Goal: Task Accomplishment & Management: Manage account settings

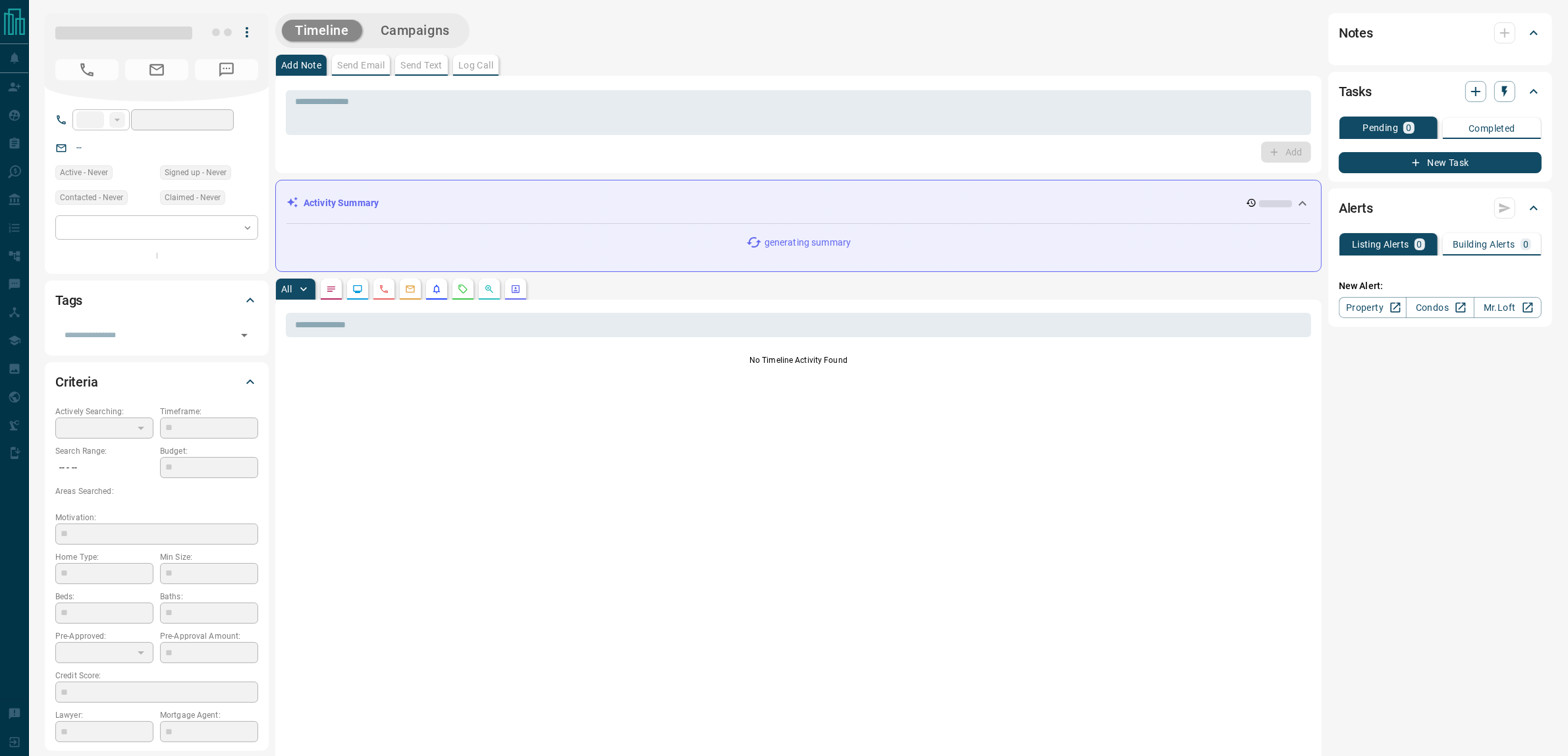
type input "**"
type input "**********"
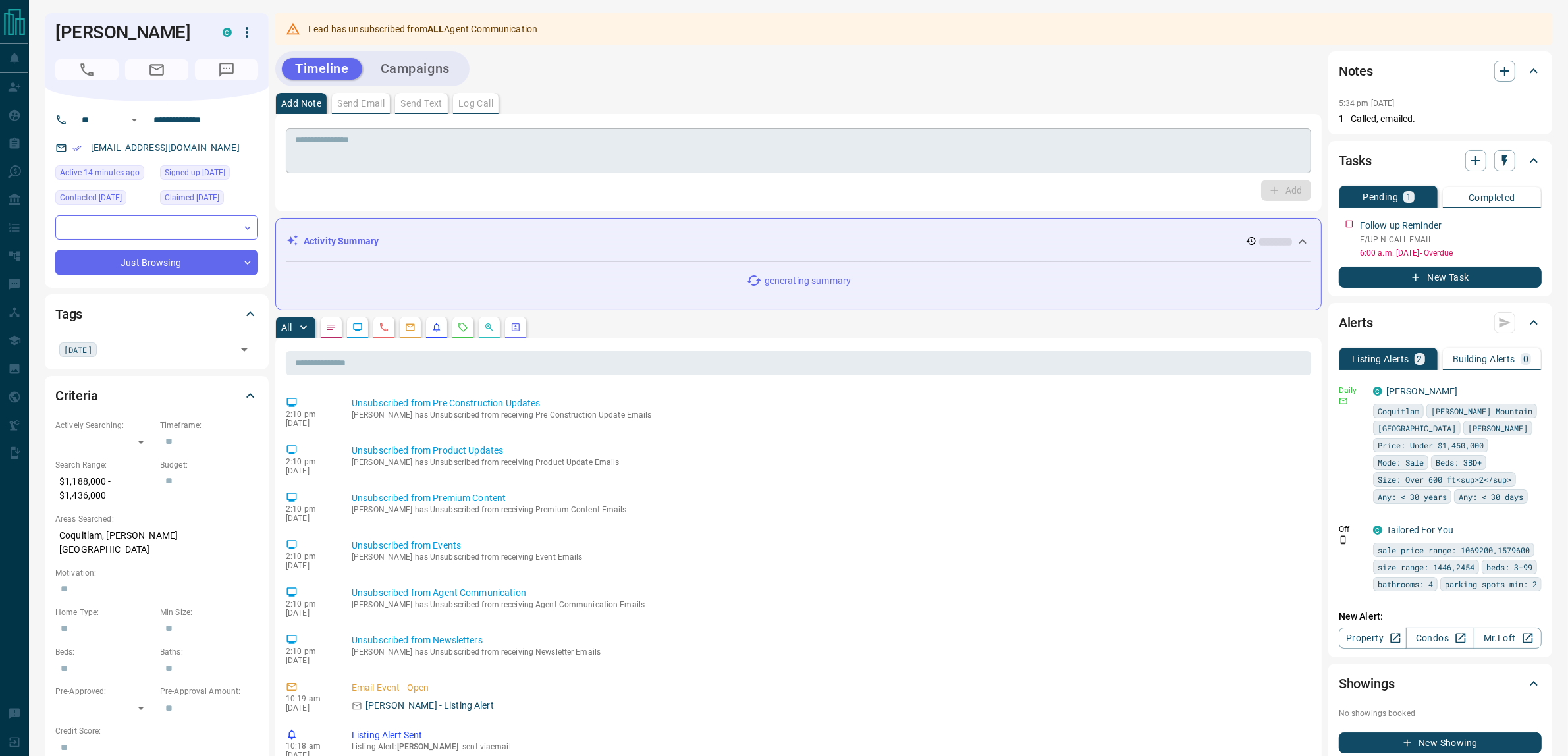
click at [398, 145] on textarea at bounding box center [798, 151] width 1007 height 34
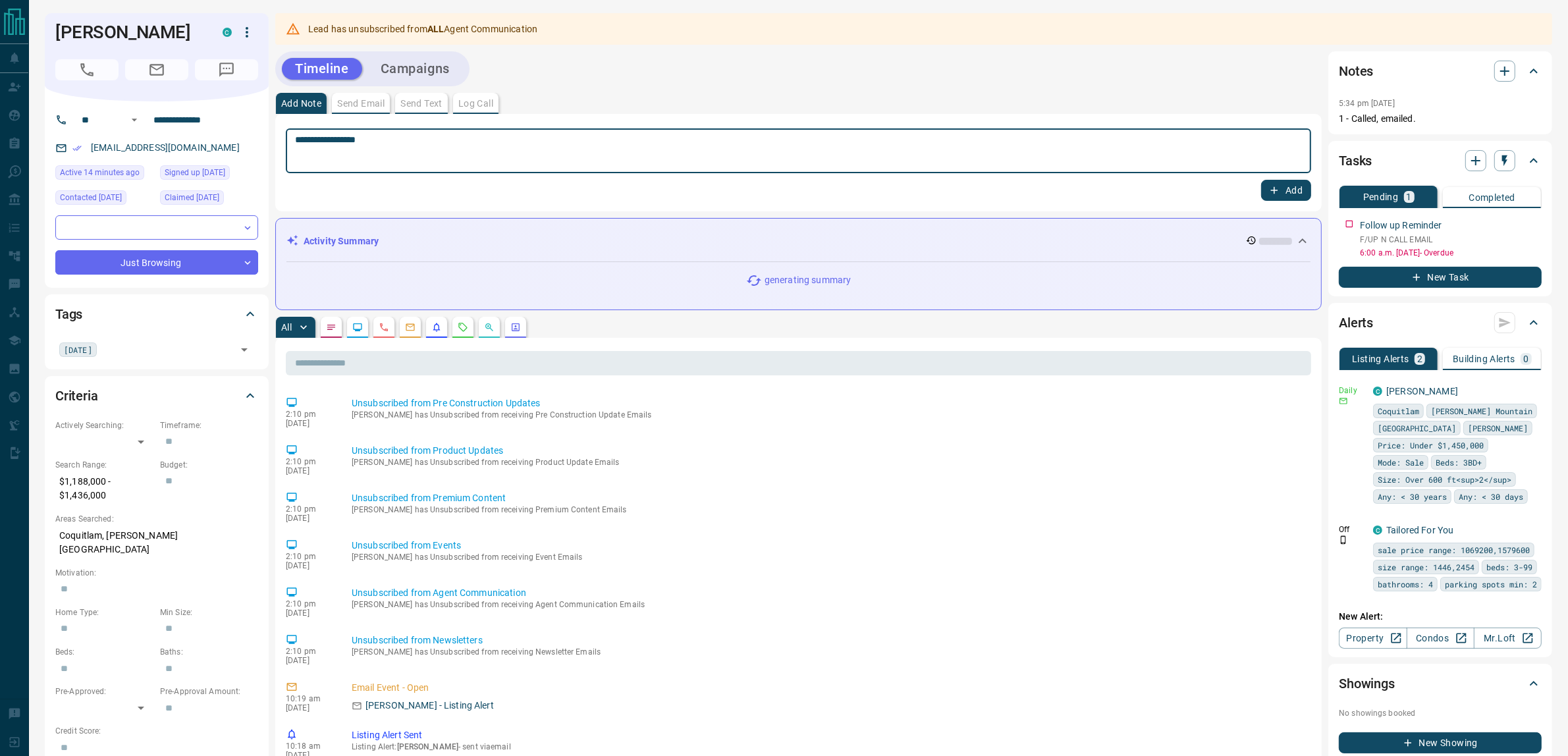
type textarea "**********"
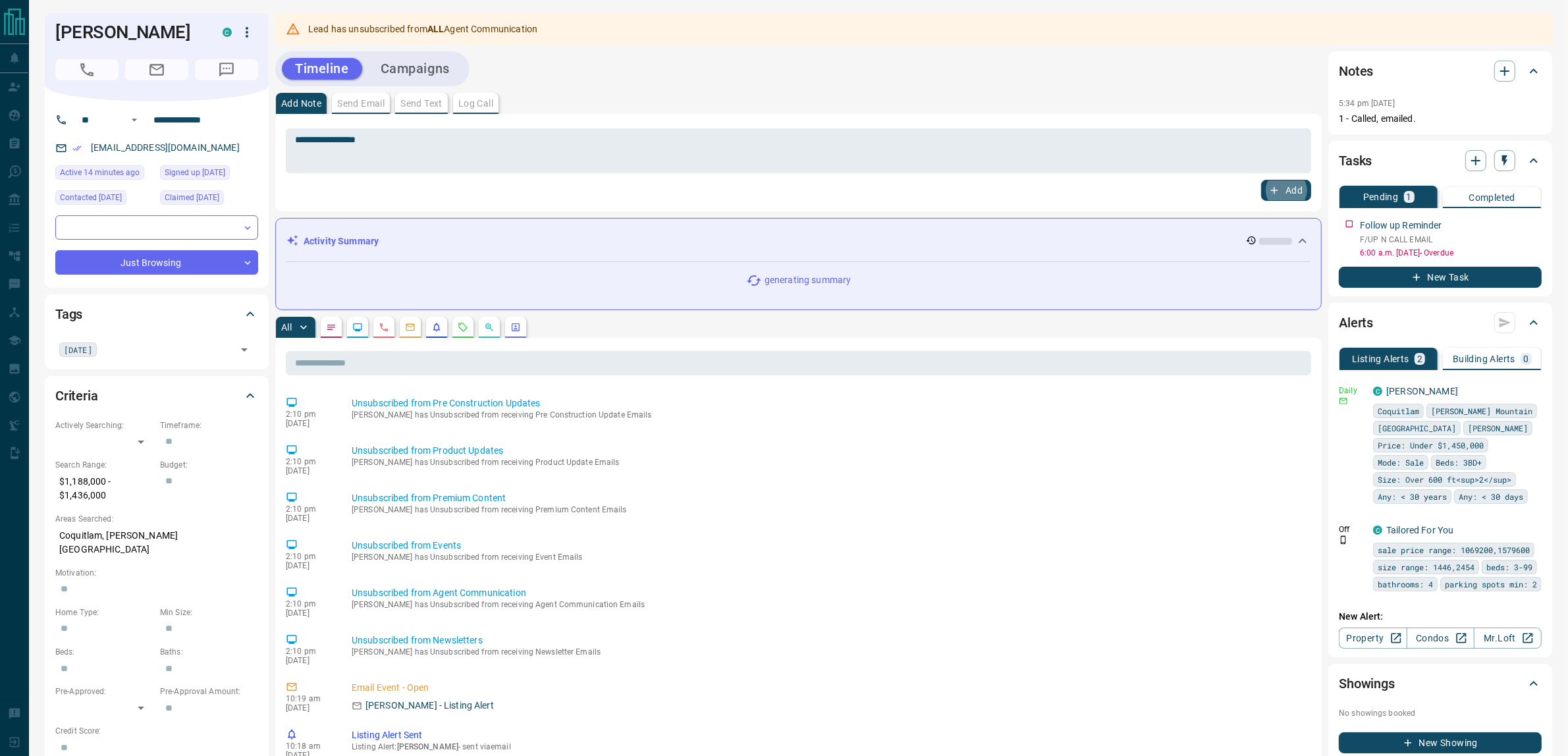
click at [1261, 180] on button "Add" at bounding box center [1285, 190] width 50 height 21
click at [135, 222] on body "**********" at bounding box center [790, 737] width 1581 height 1473
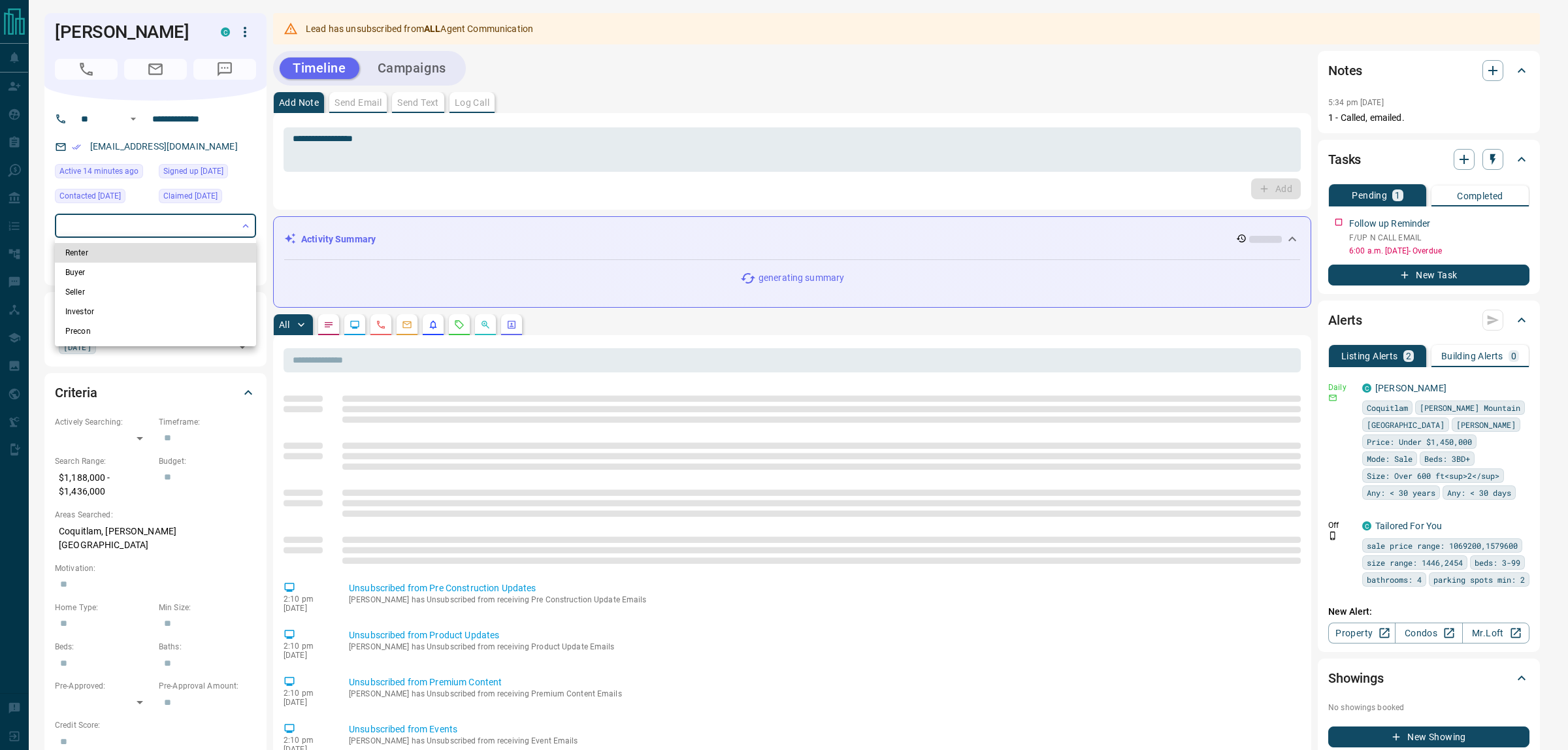
click at [98, 275] on li "Buyer" at bounding box center [155, 272] width 201 height 19
type input "**********"
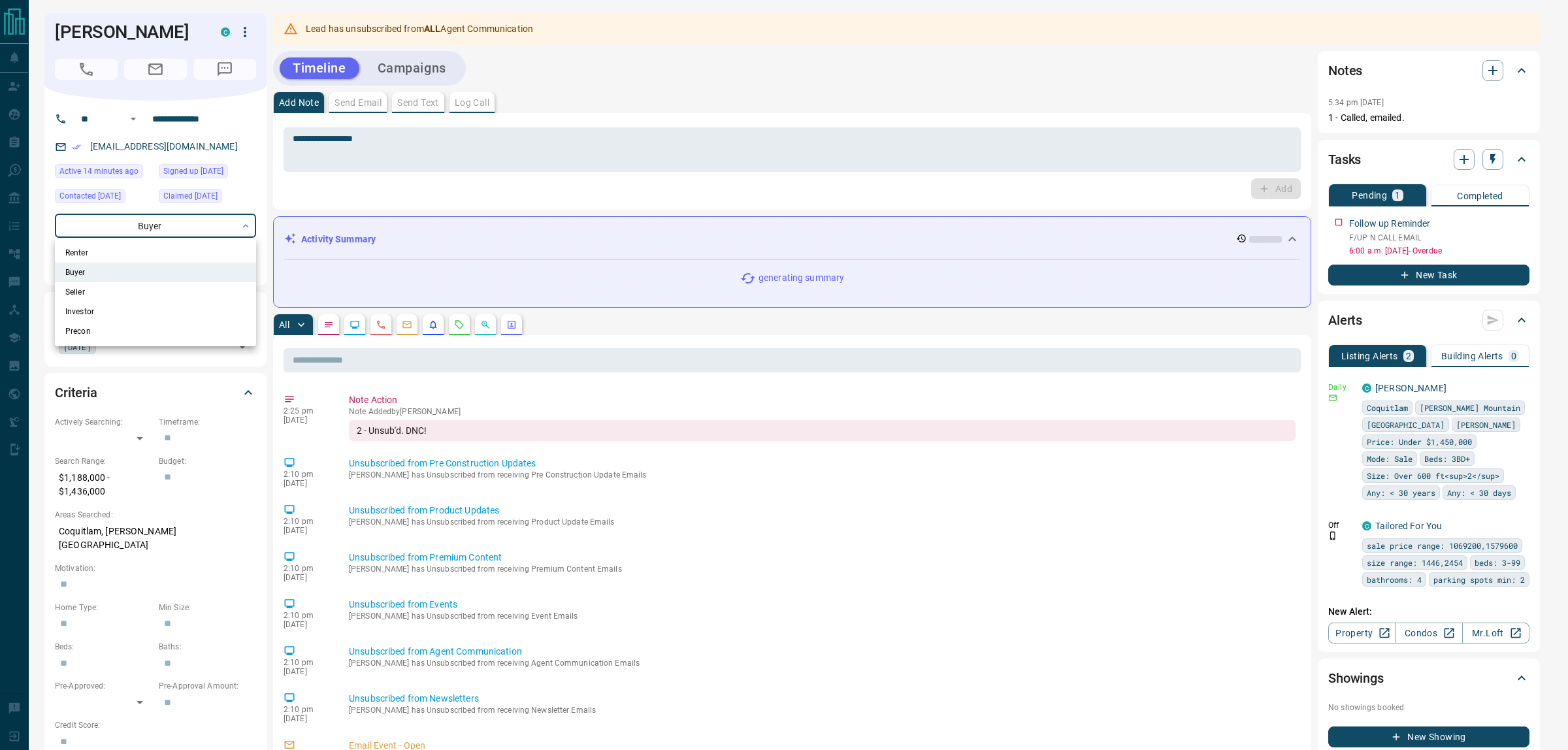
click at [167, 449] on div at bounding box center [784, 375] width 1568 height 750
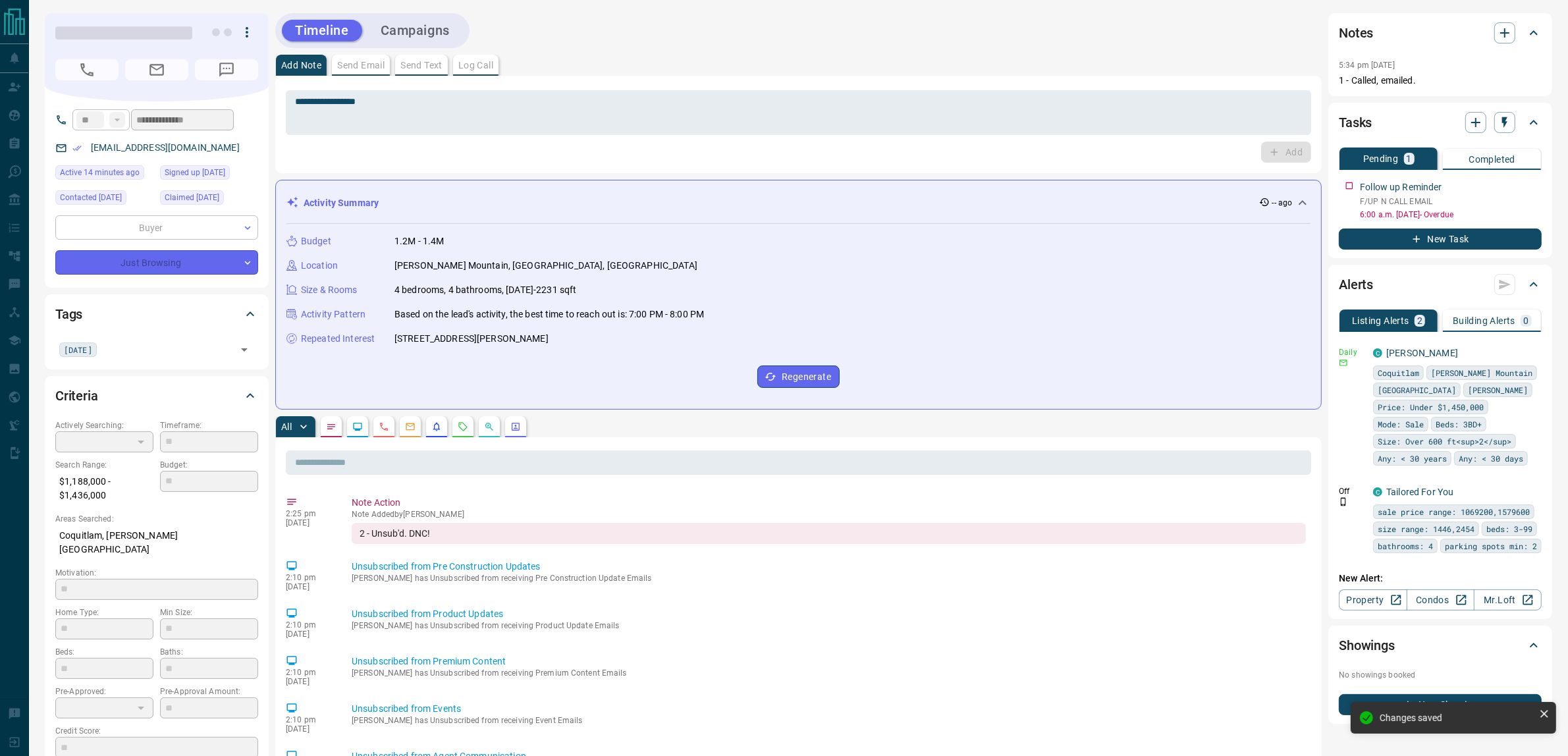
click at [129, 272] on div "Just Browsing" at bounding box center [157, 262] width 203 height 25
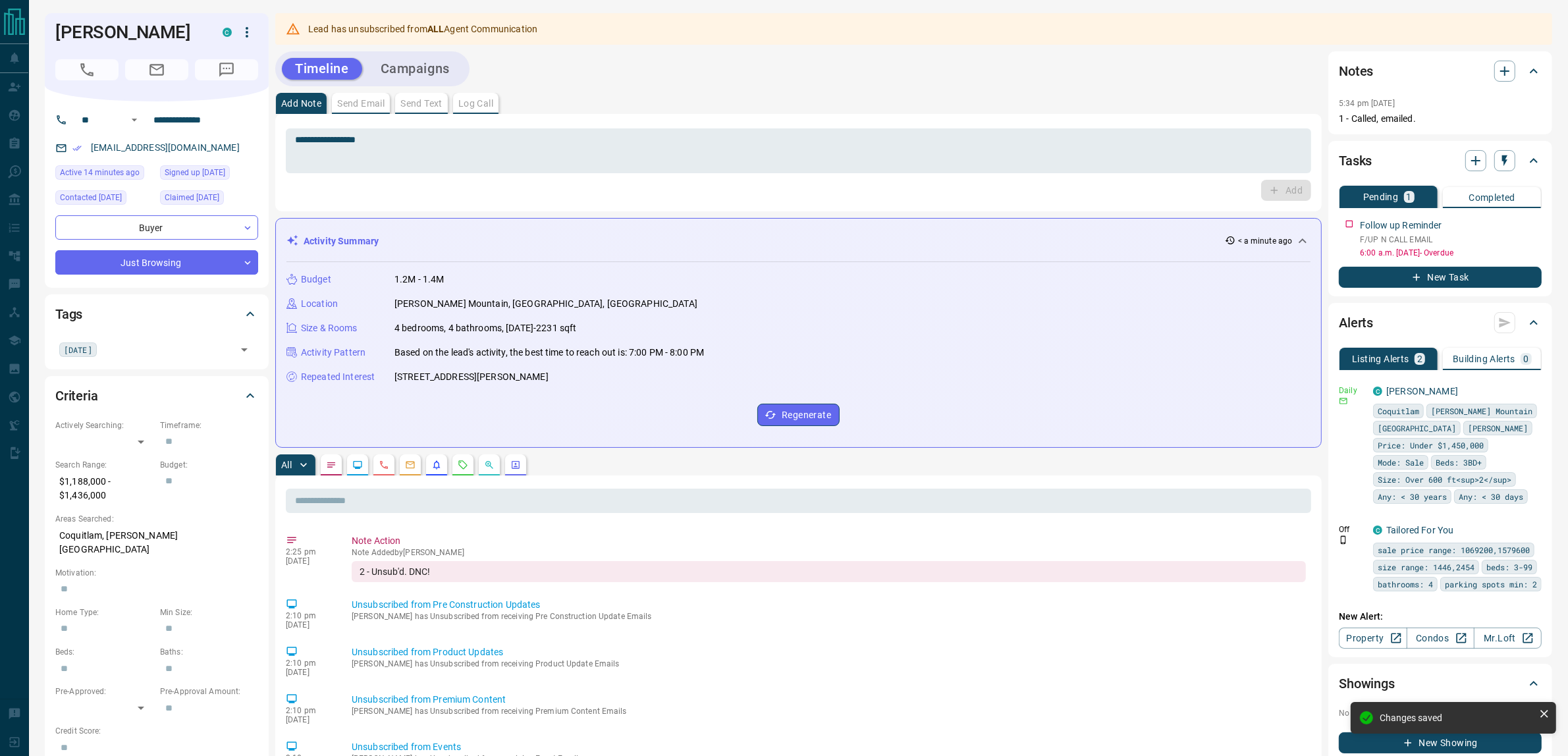
click at [114, 277] on div "**********" at bounding box center [157, 195] width 224 height 187
click at [149, 346] on input "text" at bounding box center [166, 349] width 132 height 14
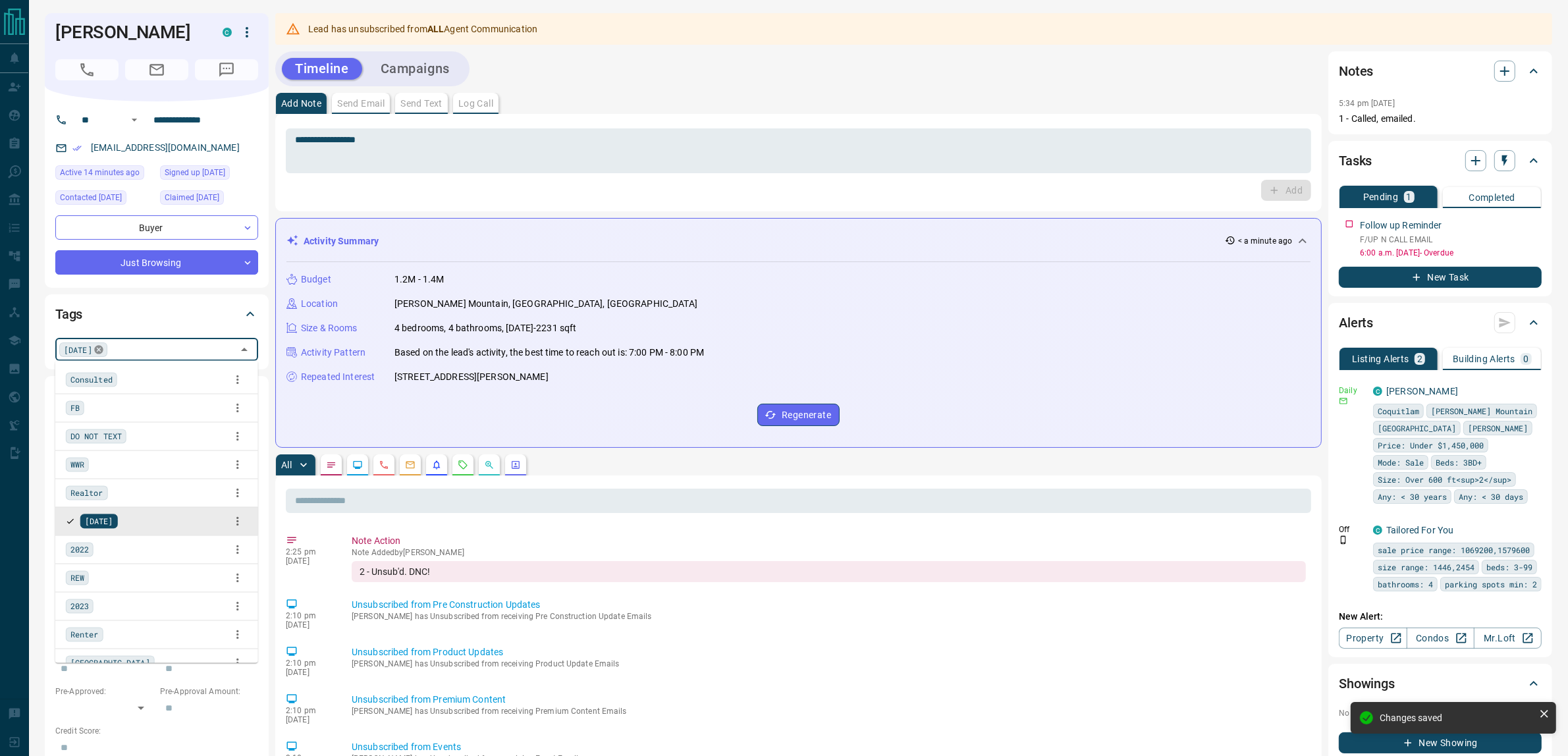
click at [94, 347] on icon at bounding box center [98, 349] width 8 height 8
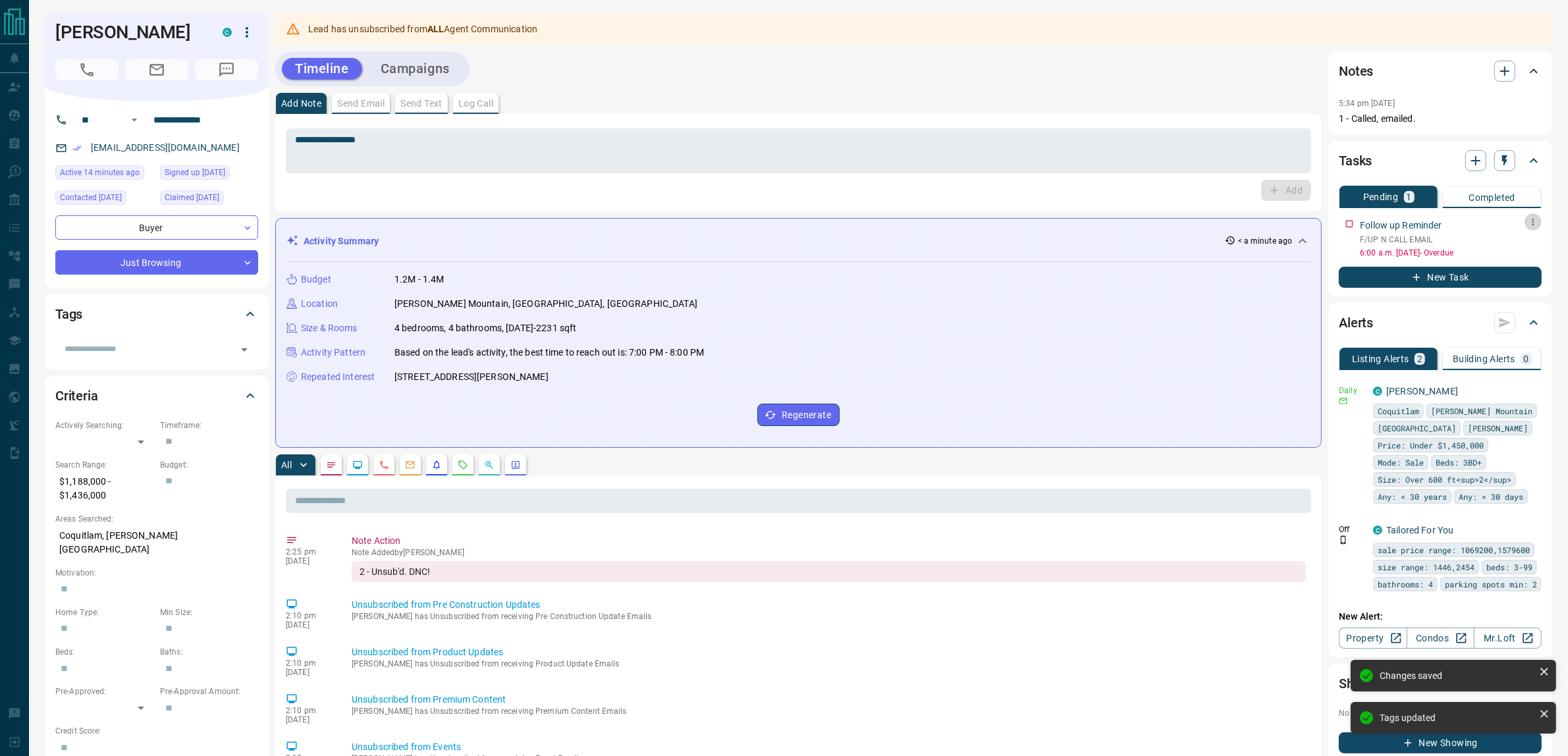
click at [1532, 222] on icon "button" at bounding box center [1533, 222] width 2 height 7
click at [1503, 265] on li "Delete" at bounding box center [1513, 266] width 58 height 19
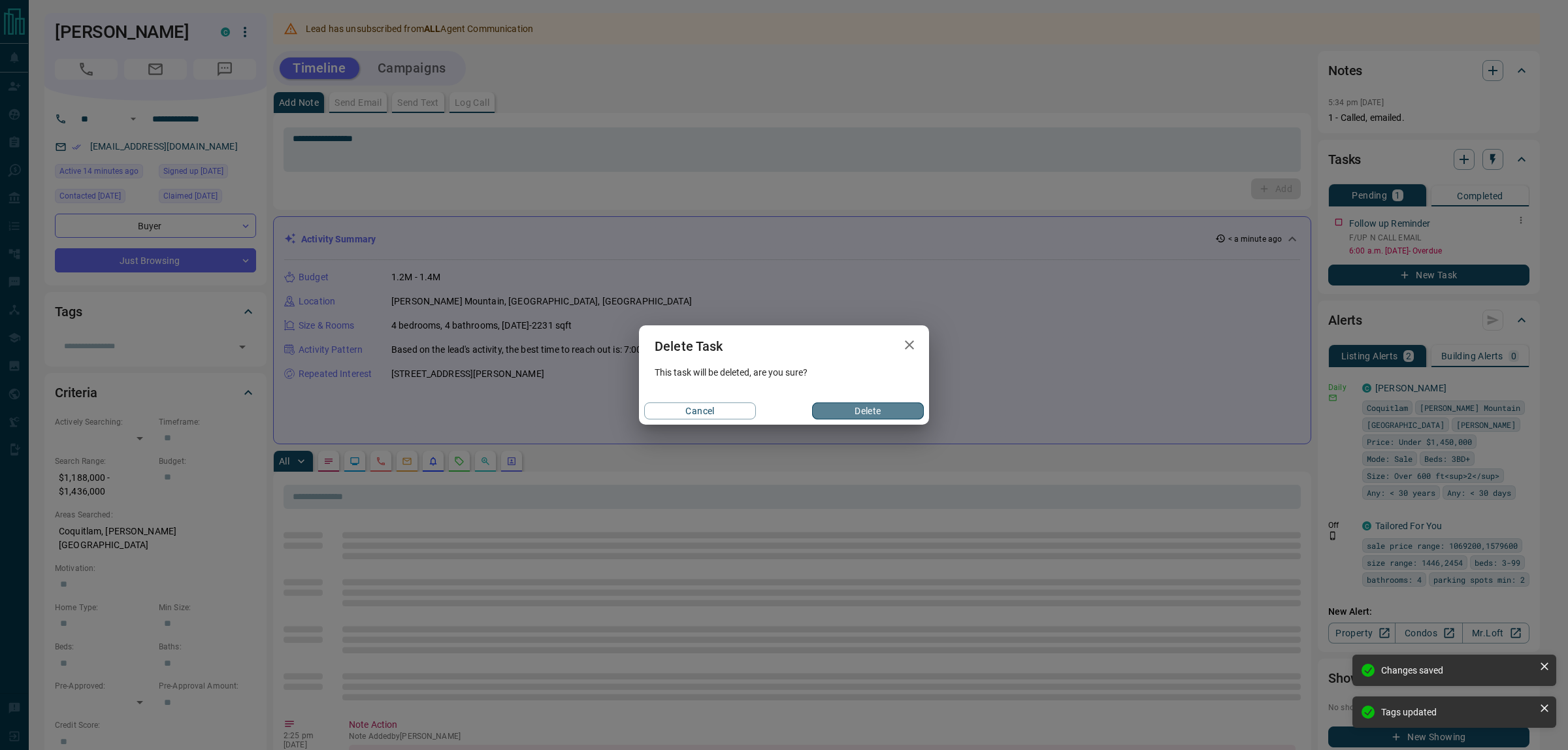
click at [856, 403] on button "Delete" at bounding box center [867, 411] width 112 height 17
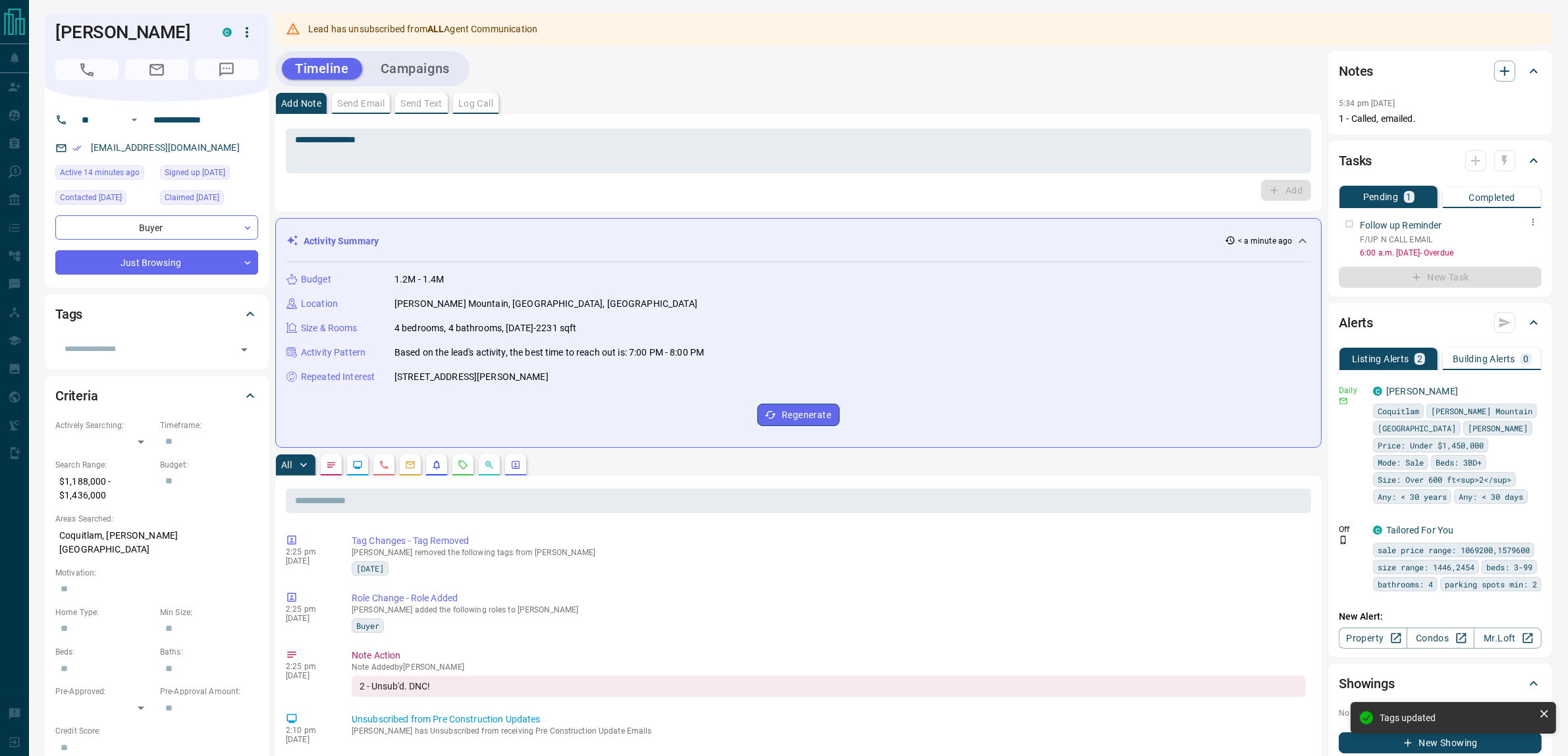
drag, startPoint x: 429, startPoint y: 57, endPoint x: 430, endPoint y: 74, distance: 17.0
click at [430, 72] on div "Timeline Campaigns" at bounding box center [372, 69] width 186 height 27
click at [430, 74] on button "Campaigns" at bounding box center [415, 69] width 95 height 22
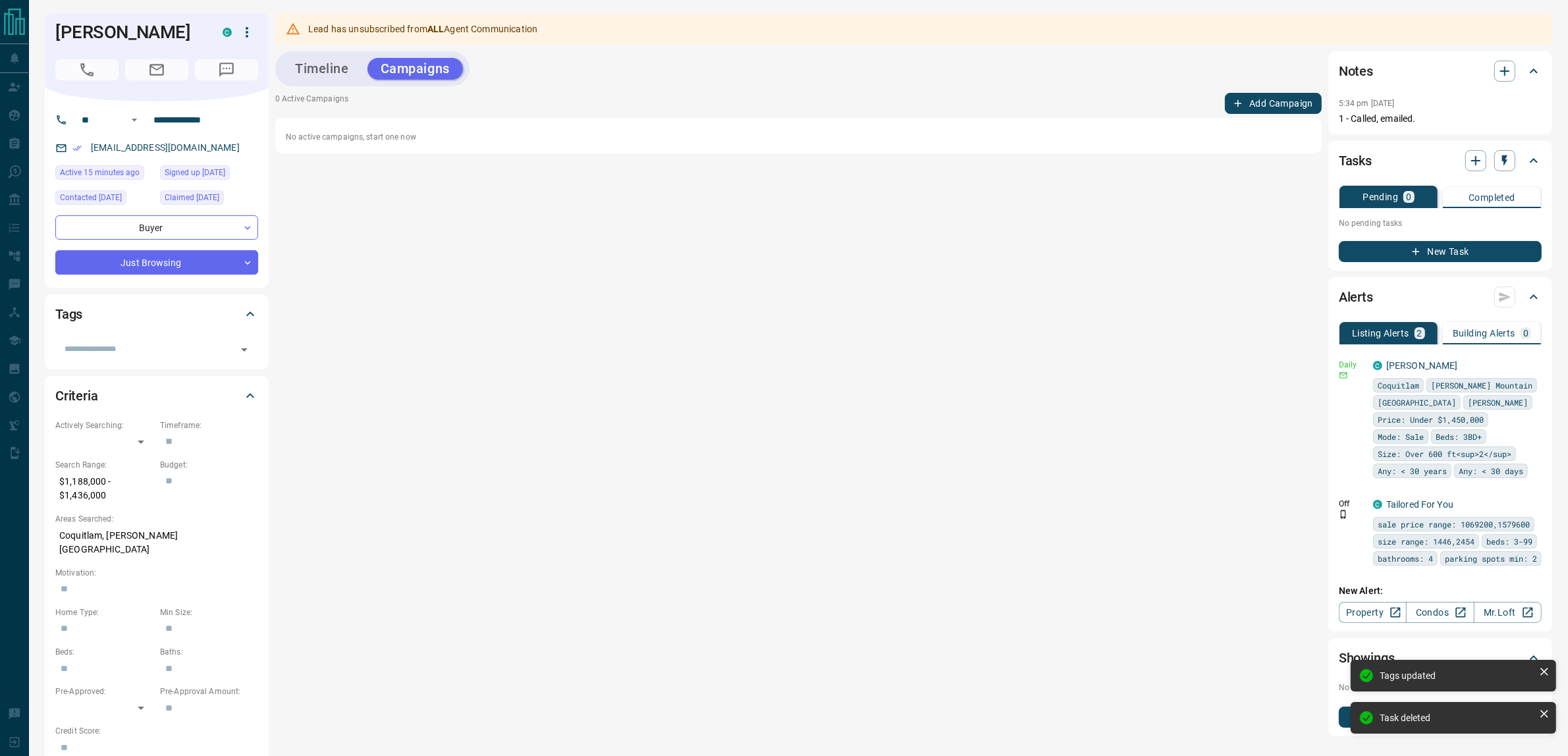
click at [315, 69] on button "Timeline" at bounding box center [322, 69] width 81 height 22
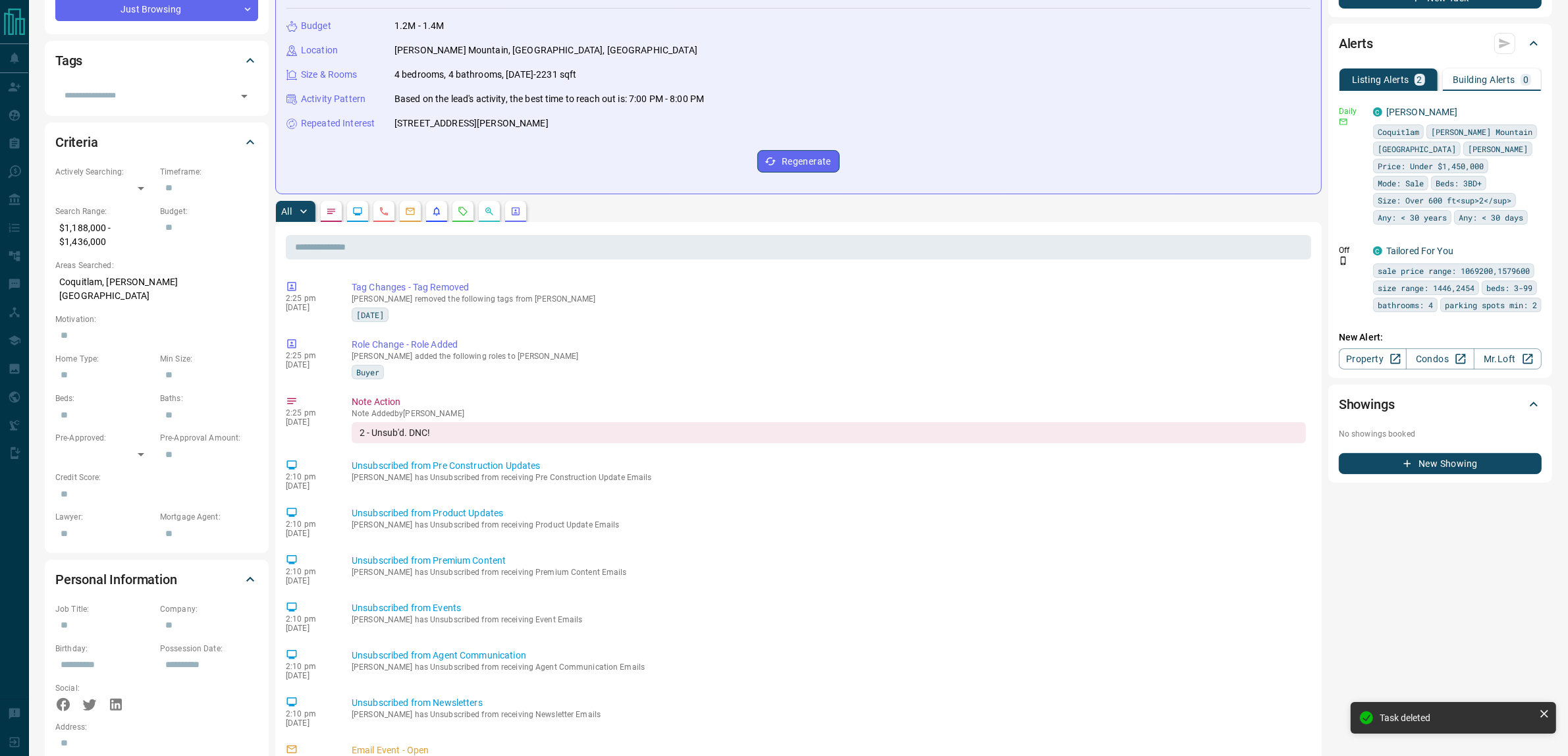
scroll to position [412, 0]
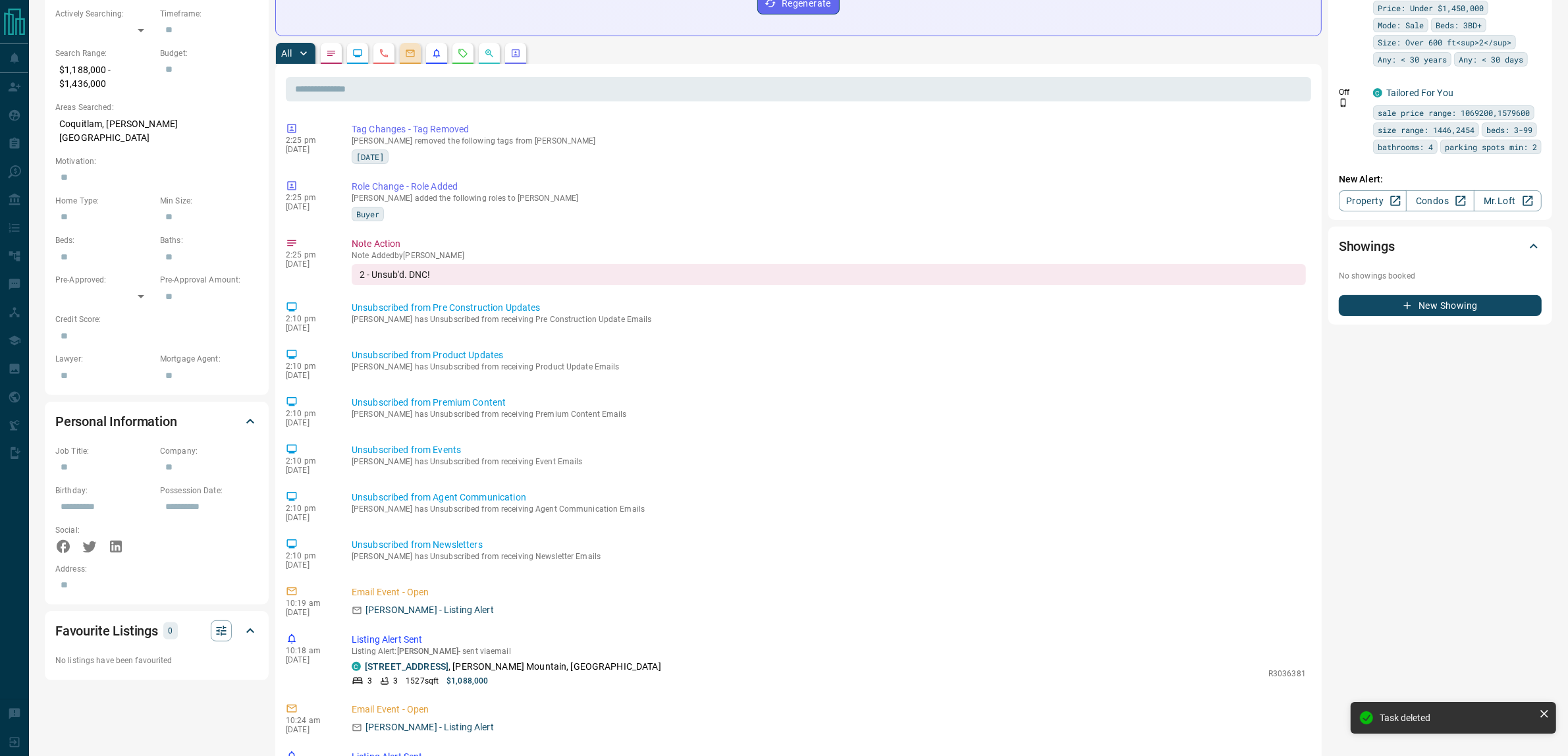
click at [407, 63] on button "button" at bounding box center [410, 53] width 21 height 21
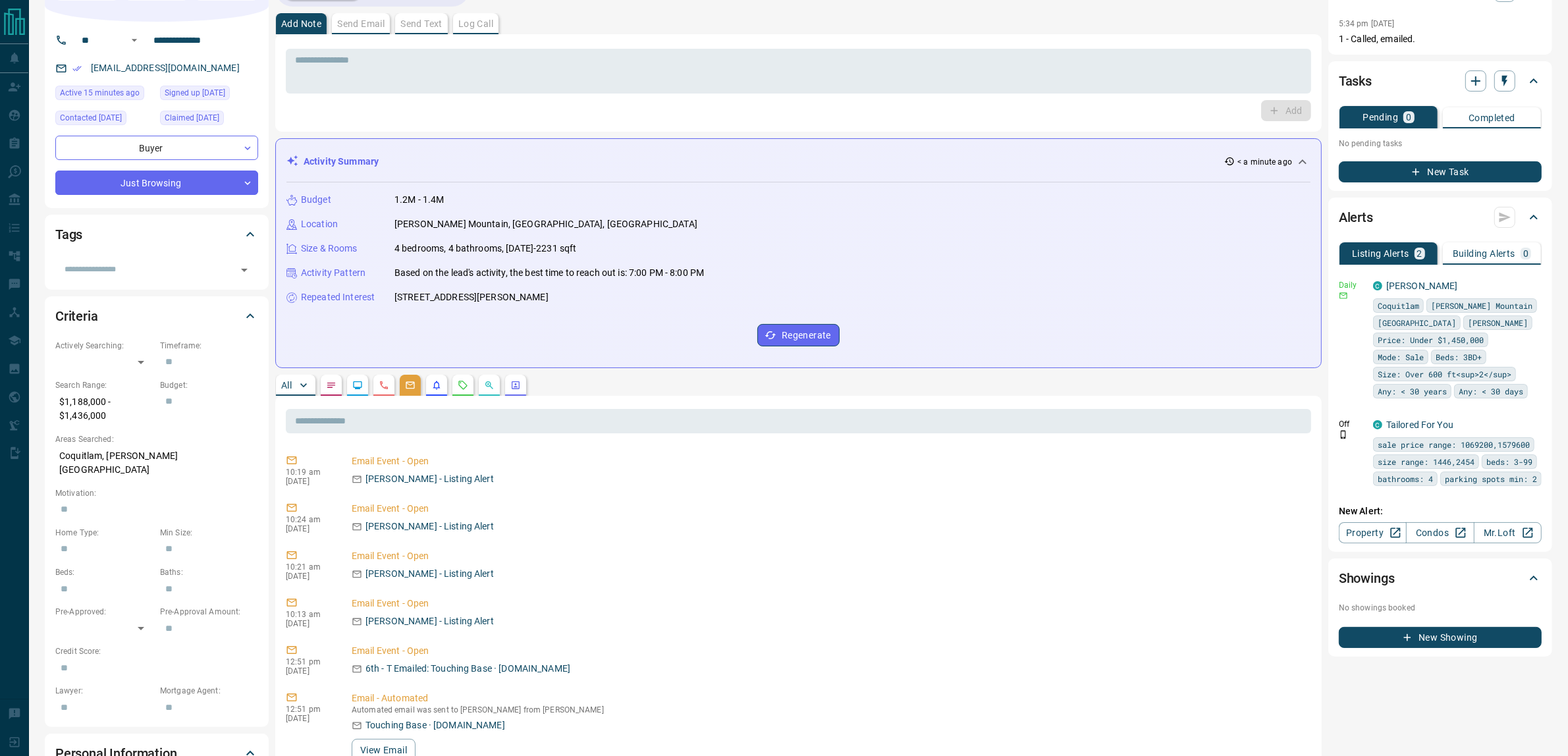
scroll to position [0, 0]
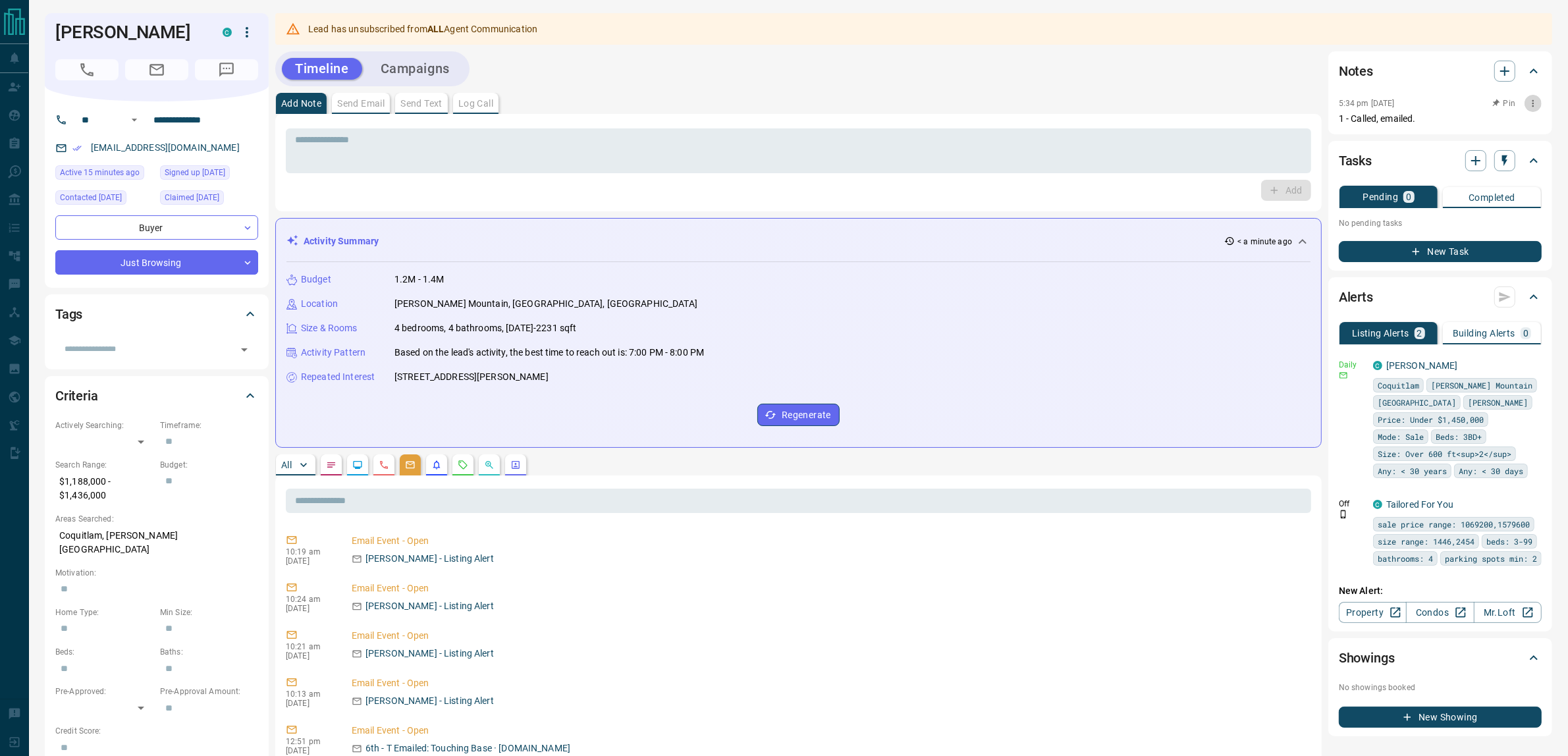
click at [1536, 102] on icon "button" at bounding box center [1533, 104] width 10 height 10
click at [1522, 125] on li "Edit" at bounding box center [1513, 127] width 58 height 19
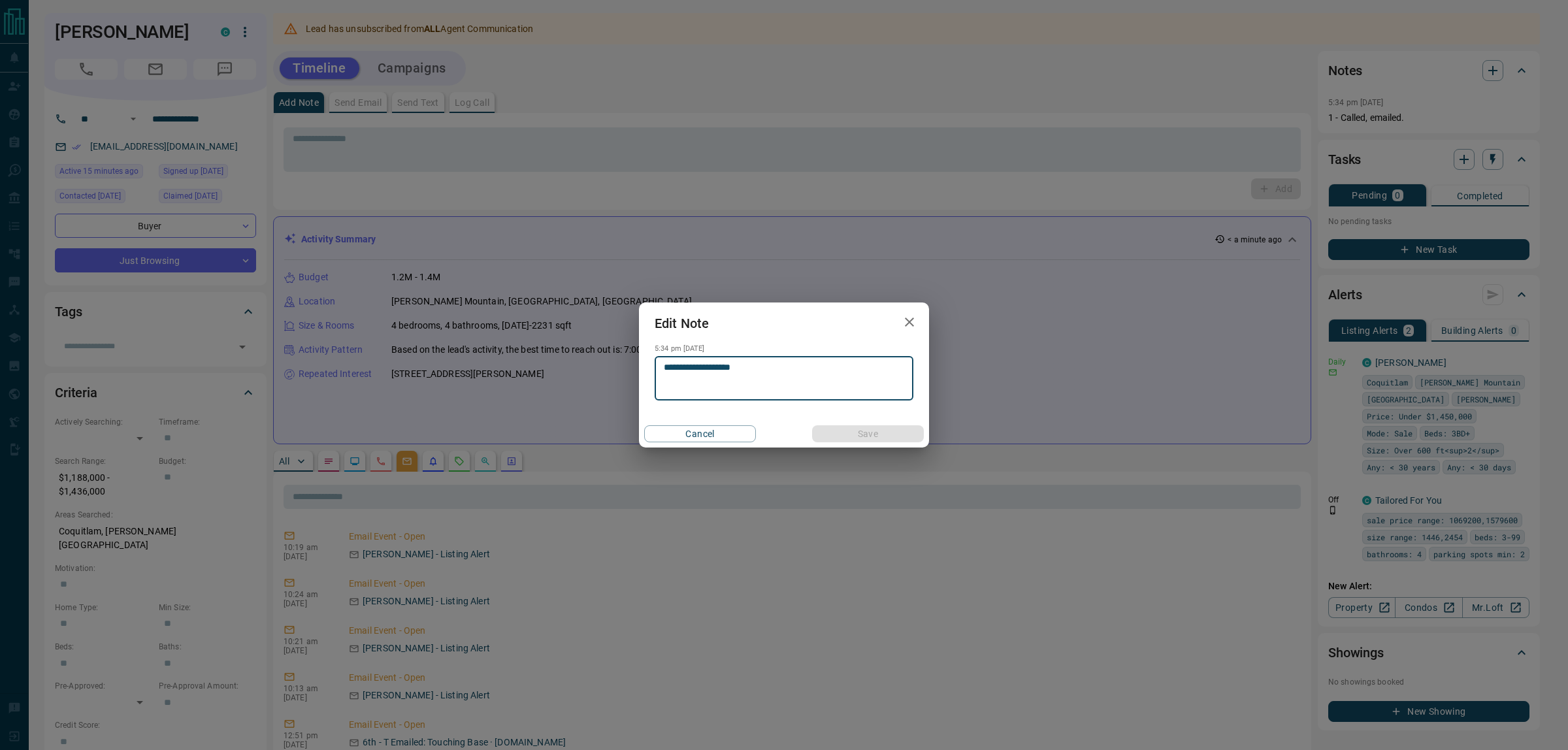
click at [824, 374] on textarea "**********" at bounding box center [784, 378] width 240 height 33
click at [915, 317] on icon "button" at bounding box center [909, 322] width 16 height 16
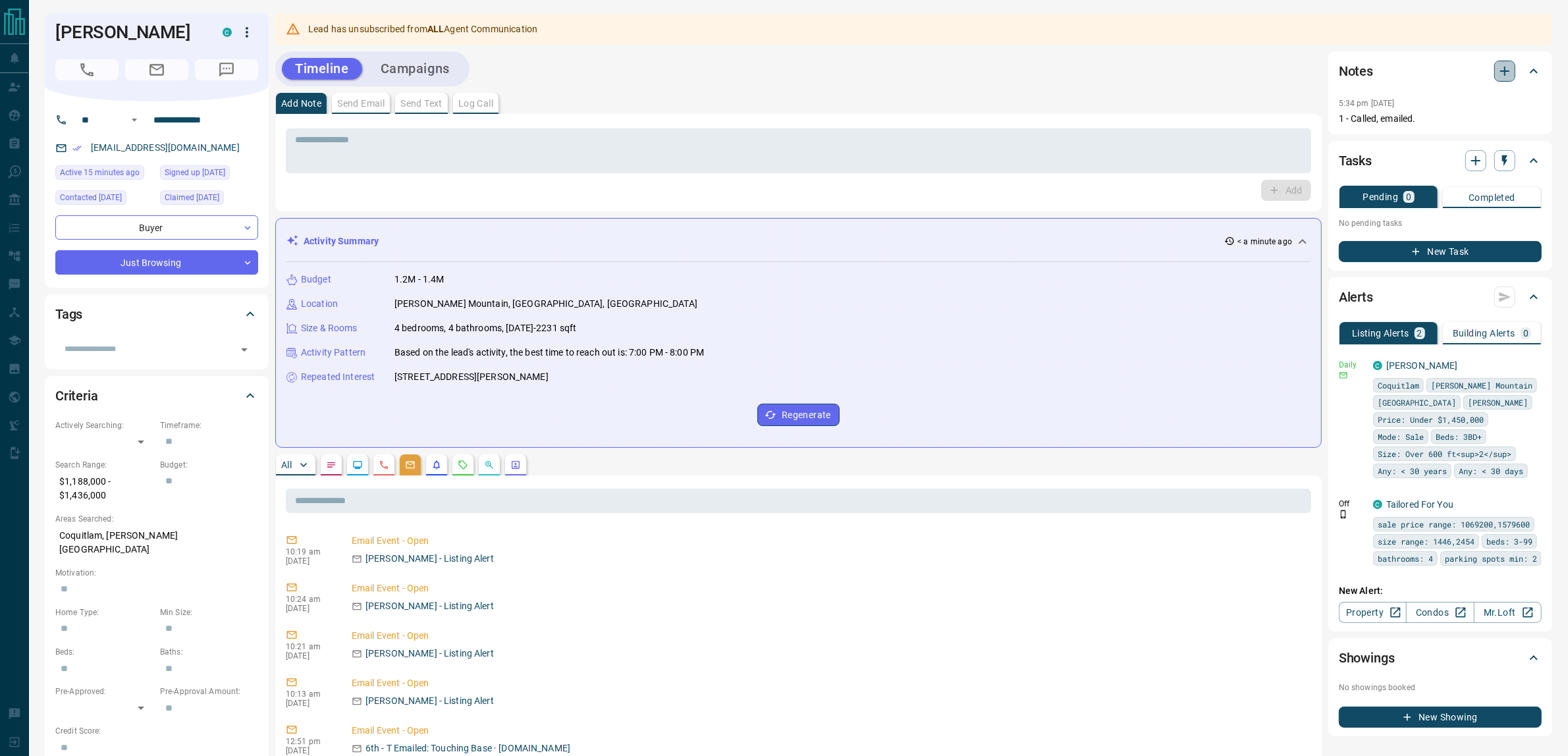
click at [1502, 66] on icon "button" at bounding box center [1505, 71] width 16 height 16
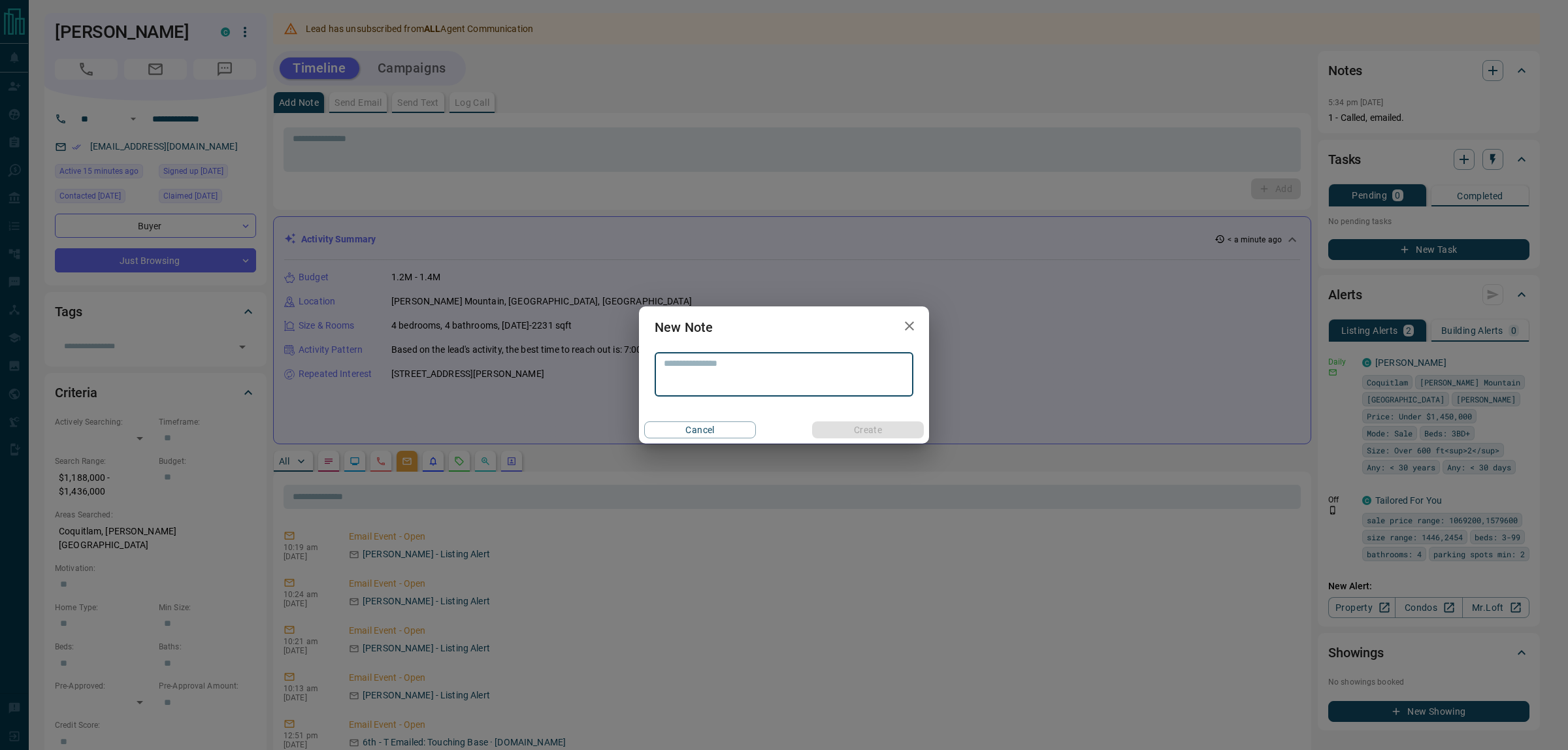
click at [707, 381] on textarea at bounding box center [784, 375] width 240 height 33
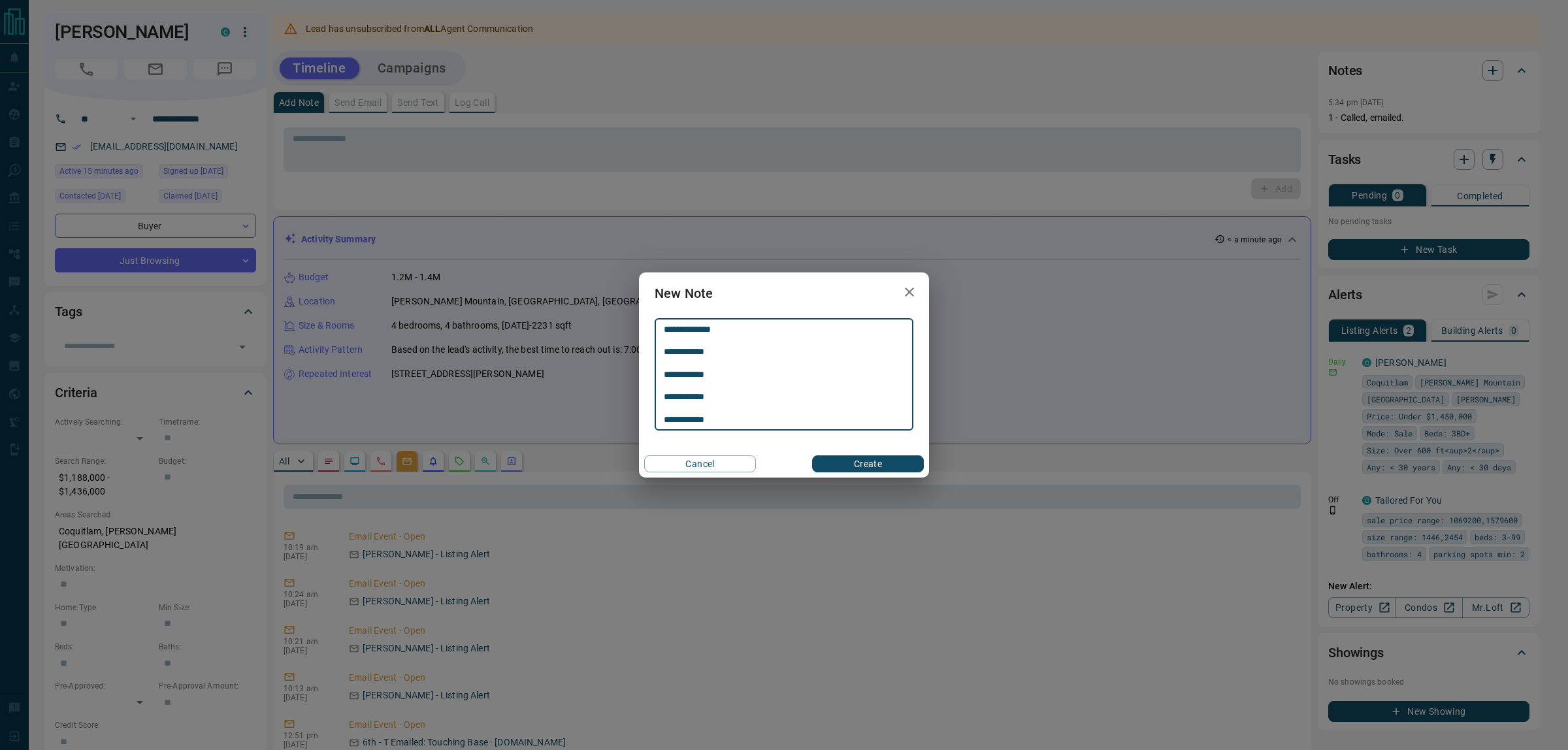
type textarea "**********"
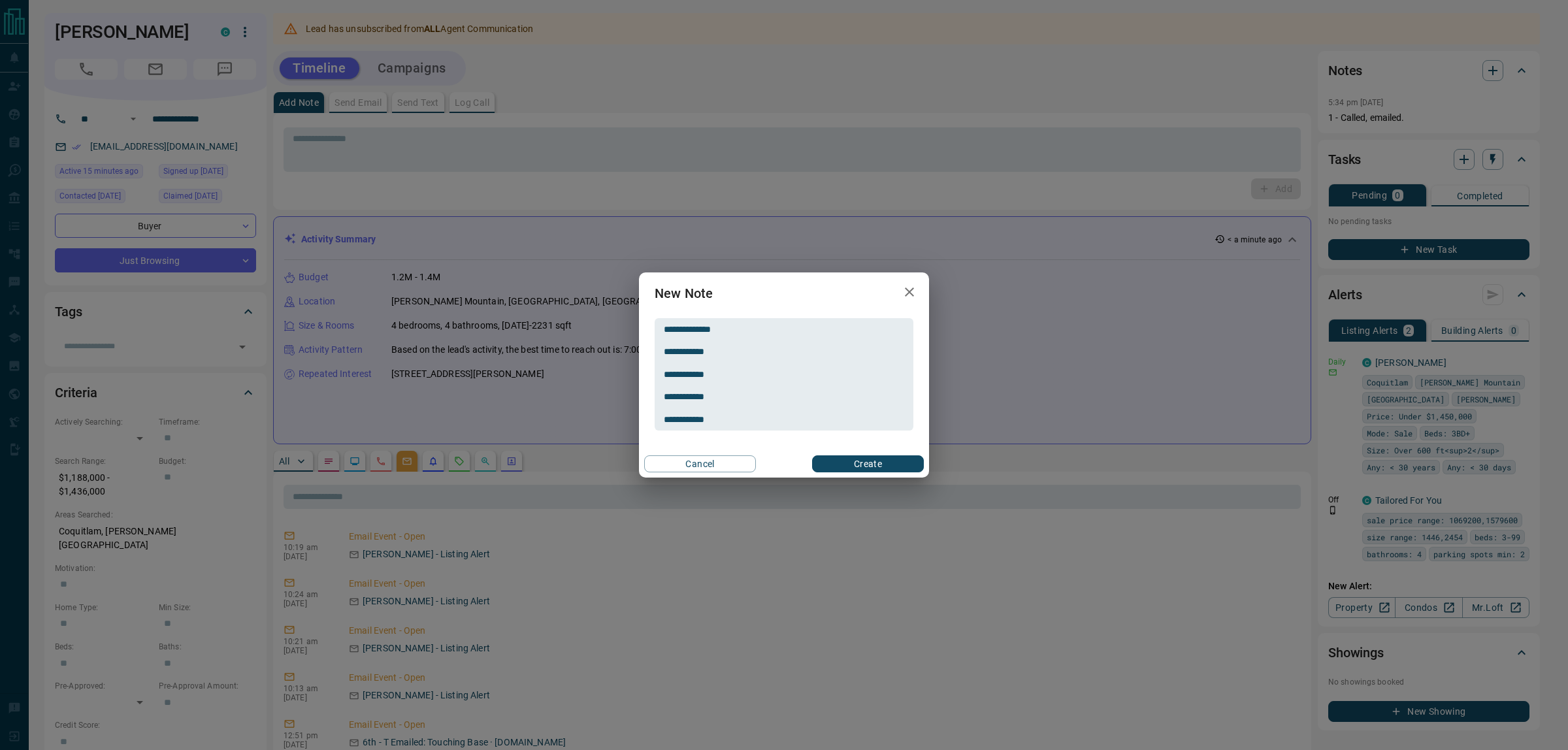
click at [878, 474] on div "Cancel Create" at bounding box center [784, 463] width 290 height 27
click at [882, 467] on button "Create" at bounding box center [867, 463] width 112 height 17
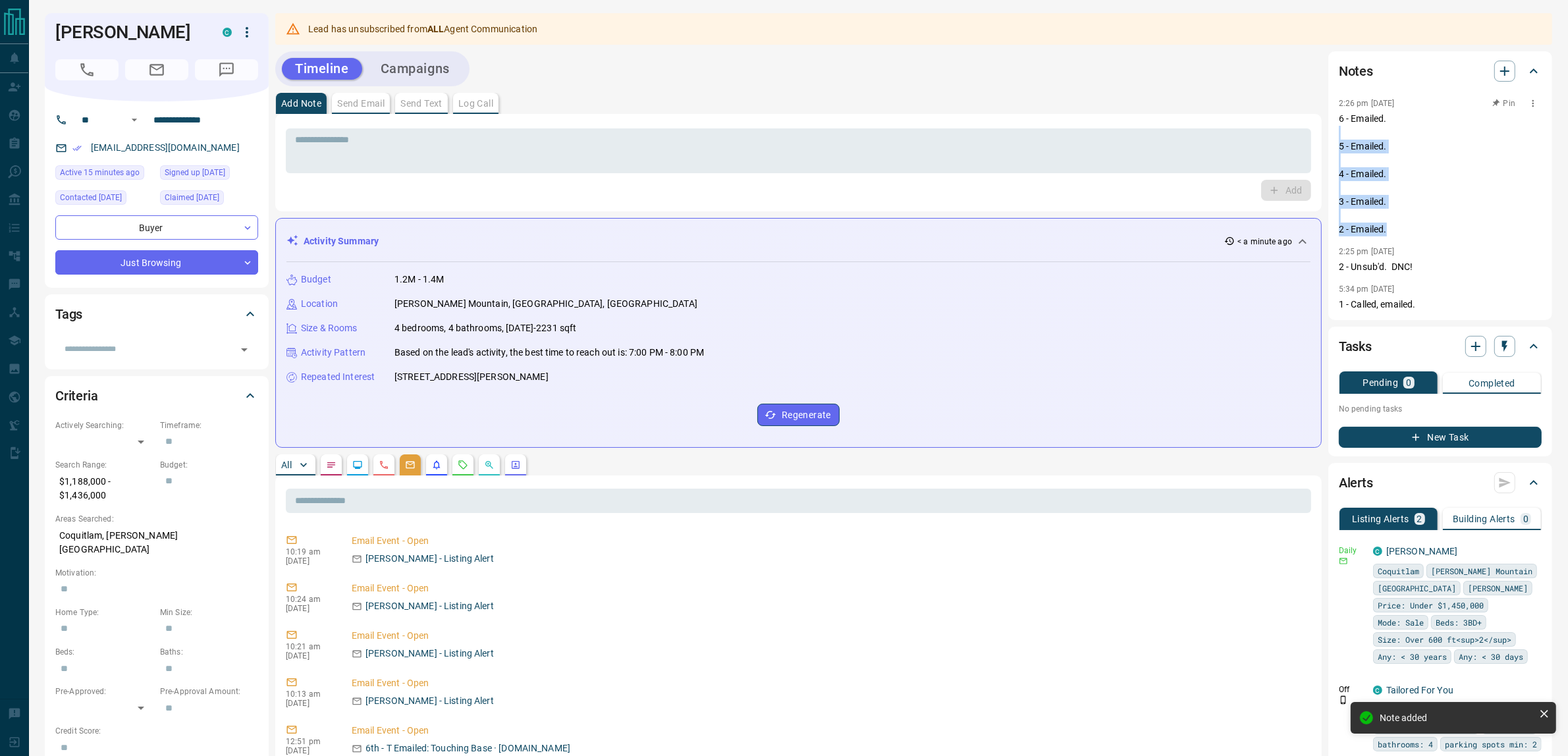
drag, startPoint x: 1417, startPoint y: 228, endPoint x: 1377, endPoint y: 139, distance: 97.6
click at [1377, 139] on p "6 - Emailed. 5 - Emailed. 4 - Emailed. 3 - Emailed. 2 - Emailed." at bounding box center [1440, 174] width 203 height 125
click at [1534, 254] on icon "button" at bounding box center [1533, 252] width 10 height 10
click at [1523, 288] on li "Delete" at bounding box center [1513, 295] width 58 height 19
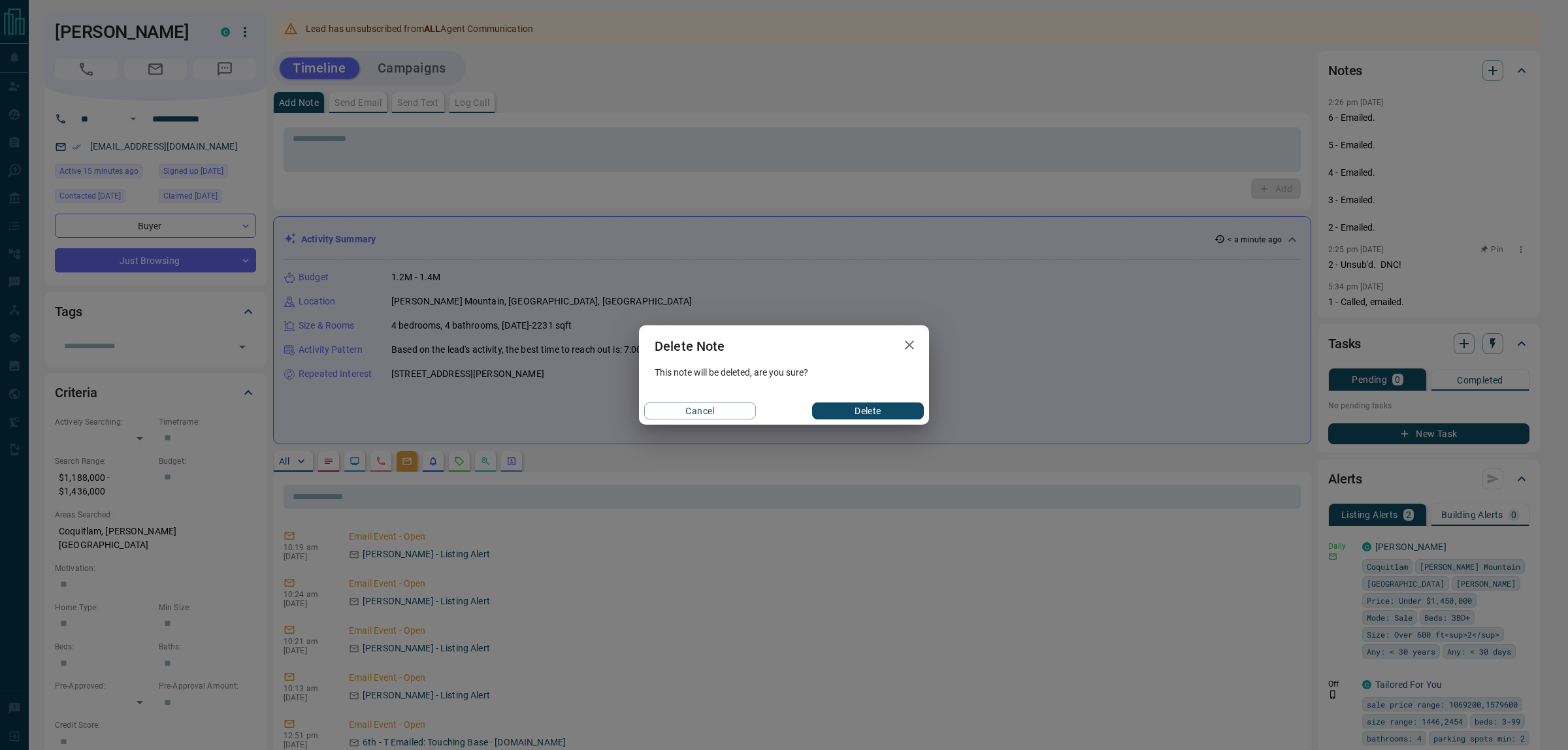
click at [881, 400] on div "Cancel Delete" at bounding box center [784, 411] width 290 height 27
click at [882, 412] on button "Delete" at bounding box center [867, 411] width 112 height 17
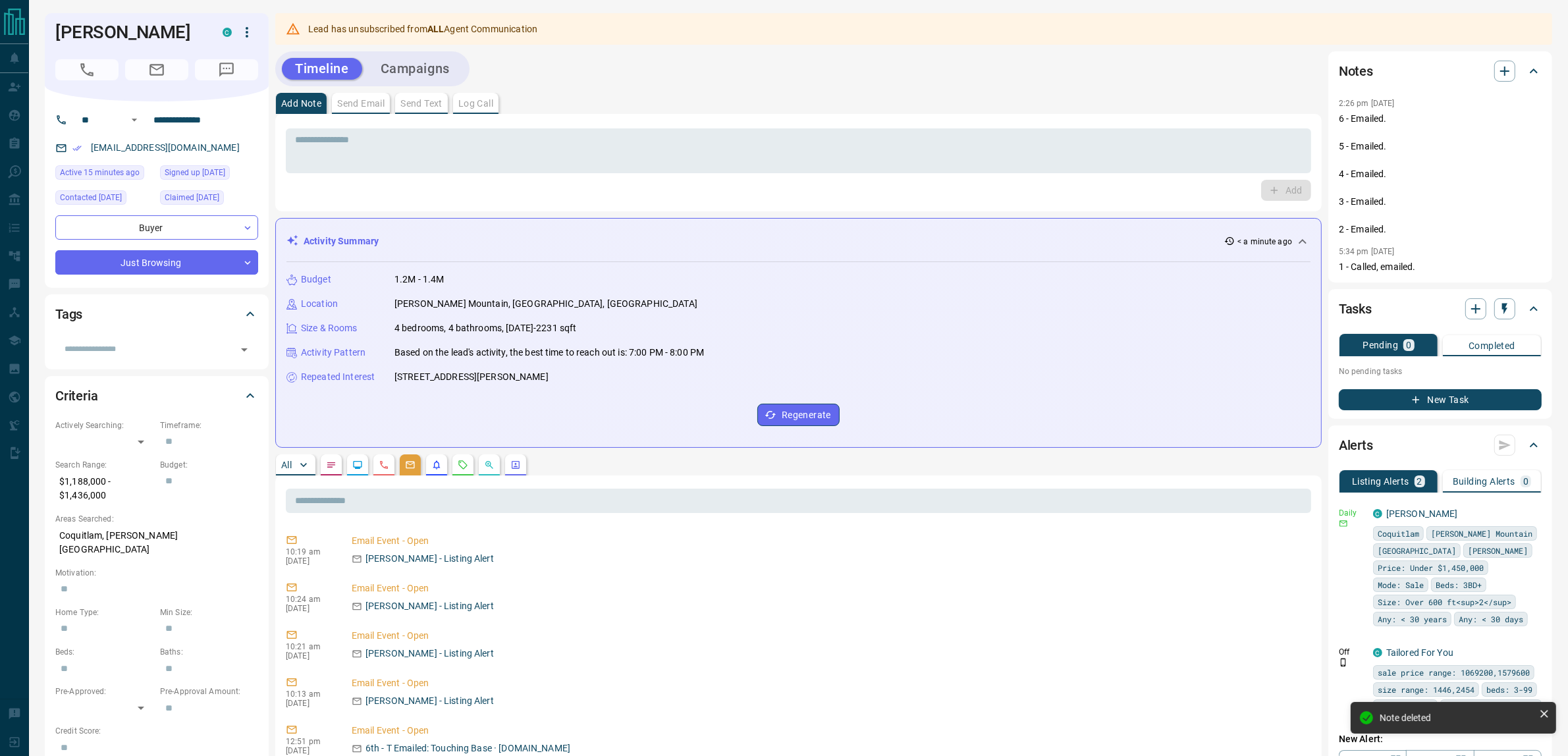
click at [1507, 74] on icon "button" at bounding box center [1505, 71] width 16 height 16
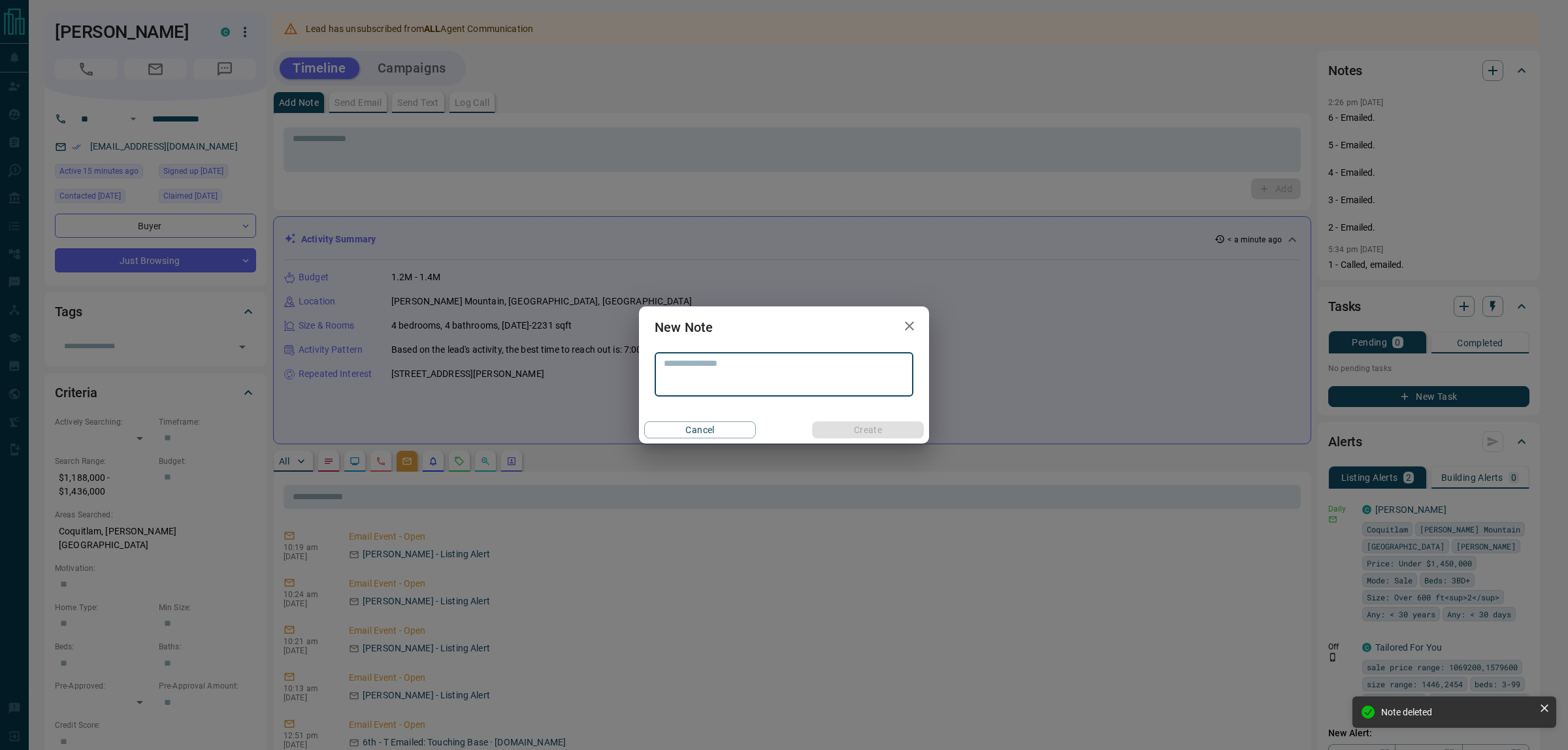
drag, startPoint x: 774, startPoint y: 406, endPoint x: 772, endPoint y: 373, distance: 33.1
click at [777, 398] on div "New Note * ​ Cancel Create" at bounding box center [784, 375] width 290 height 137
drag, startPoint x: 772, startPoint y: 369, endPoint x: 765, endPoint y: 364, distance: 8.6
click at [768, 366] on textarea at bounding box center [784, 375] width 240 height 33
type textarea "**********"
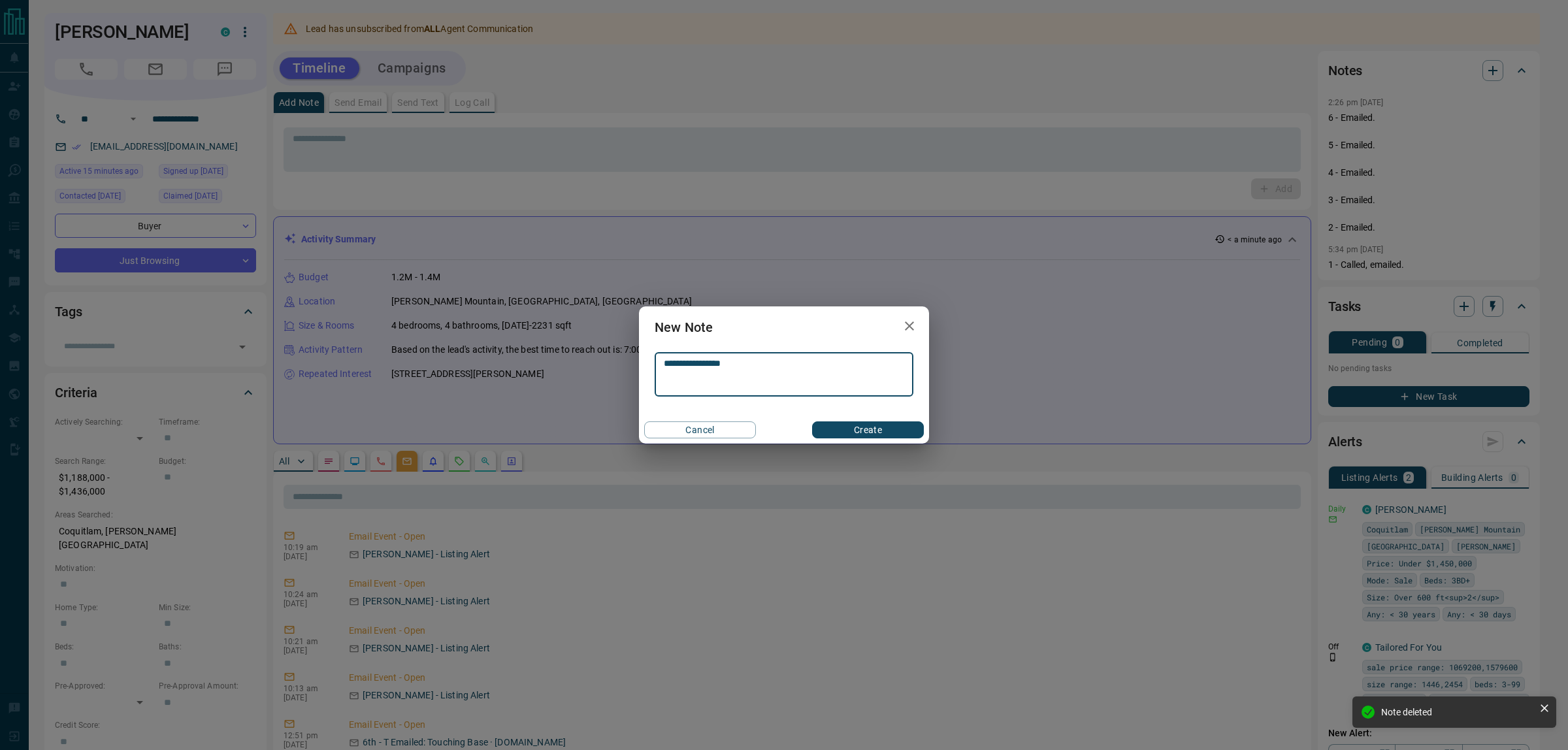
click at [644, 421] on button "Cancel" at bounding box center [699, 429] width 112 height 17
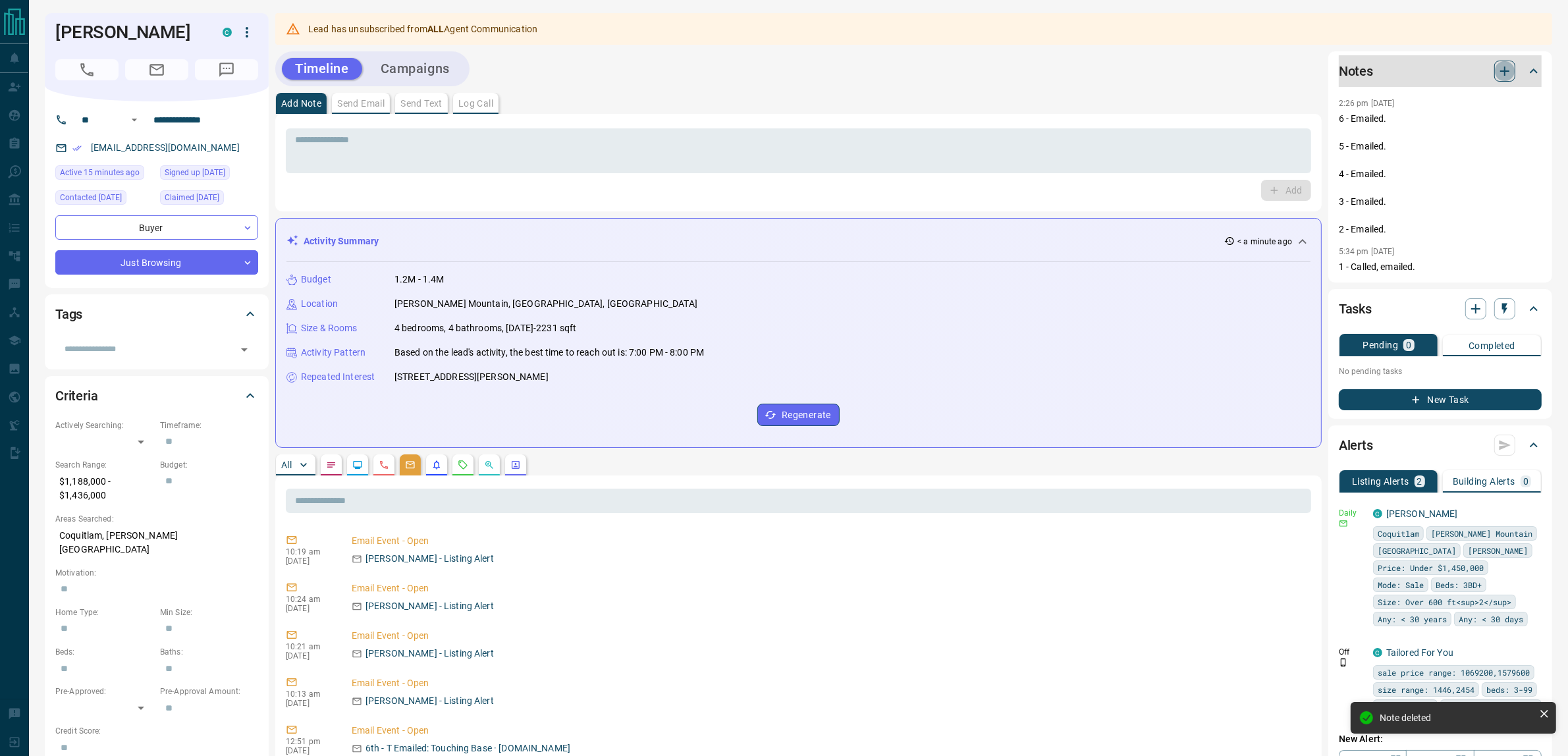
click at [1505, 70] on icon "button" at bounding box center [1505, 71] width 9 height 9
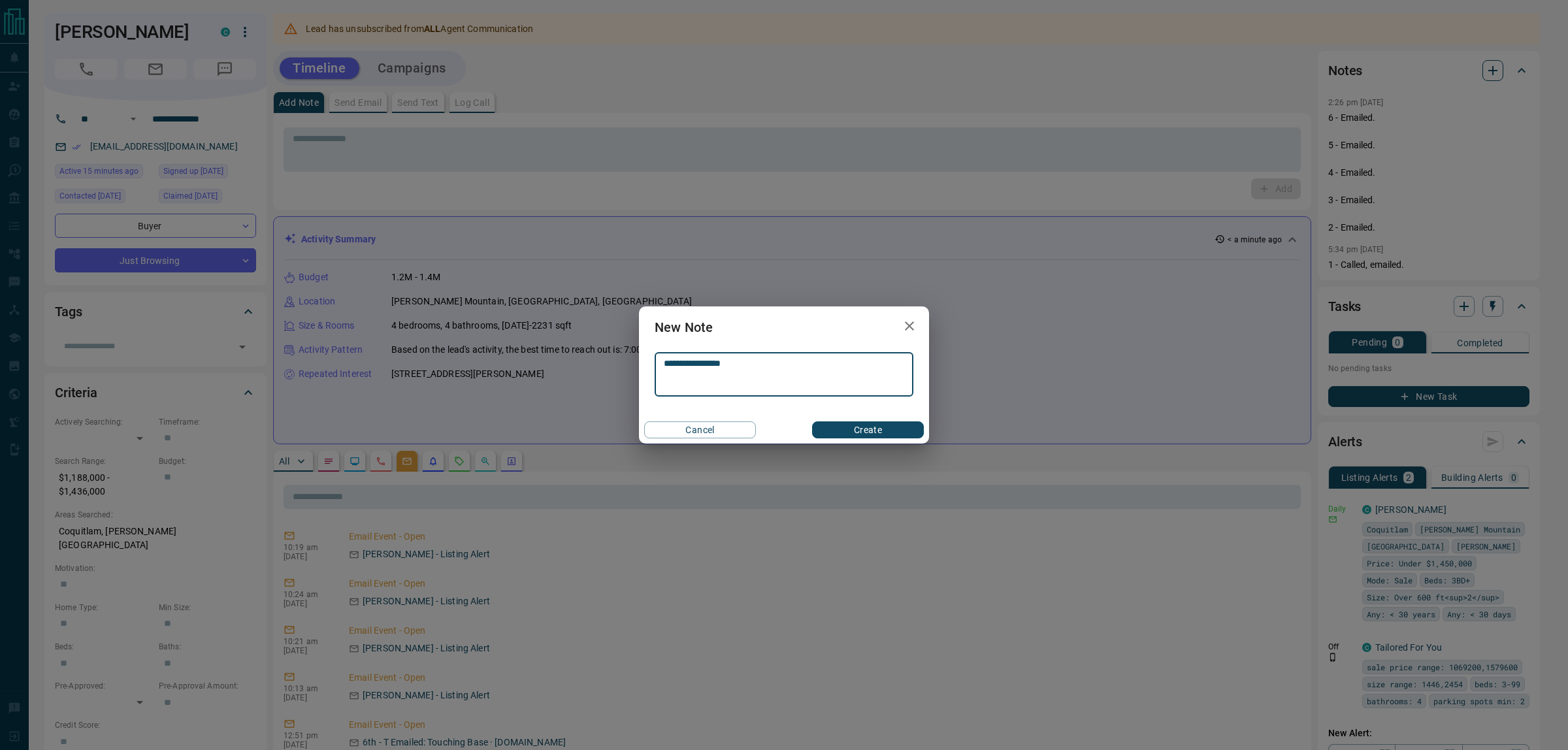
type textarea "**********"
click at [812, 421] on button "Create" at bounding box center [867, 429] width 112 height 17
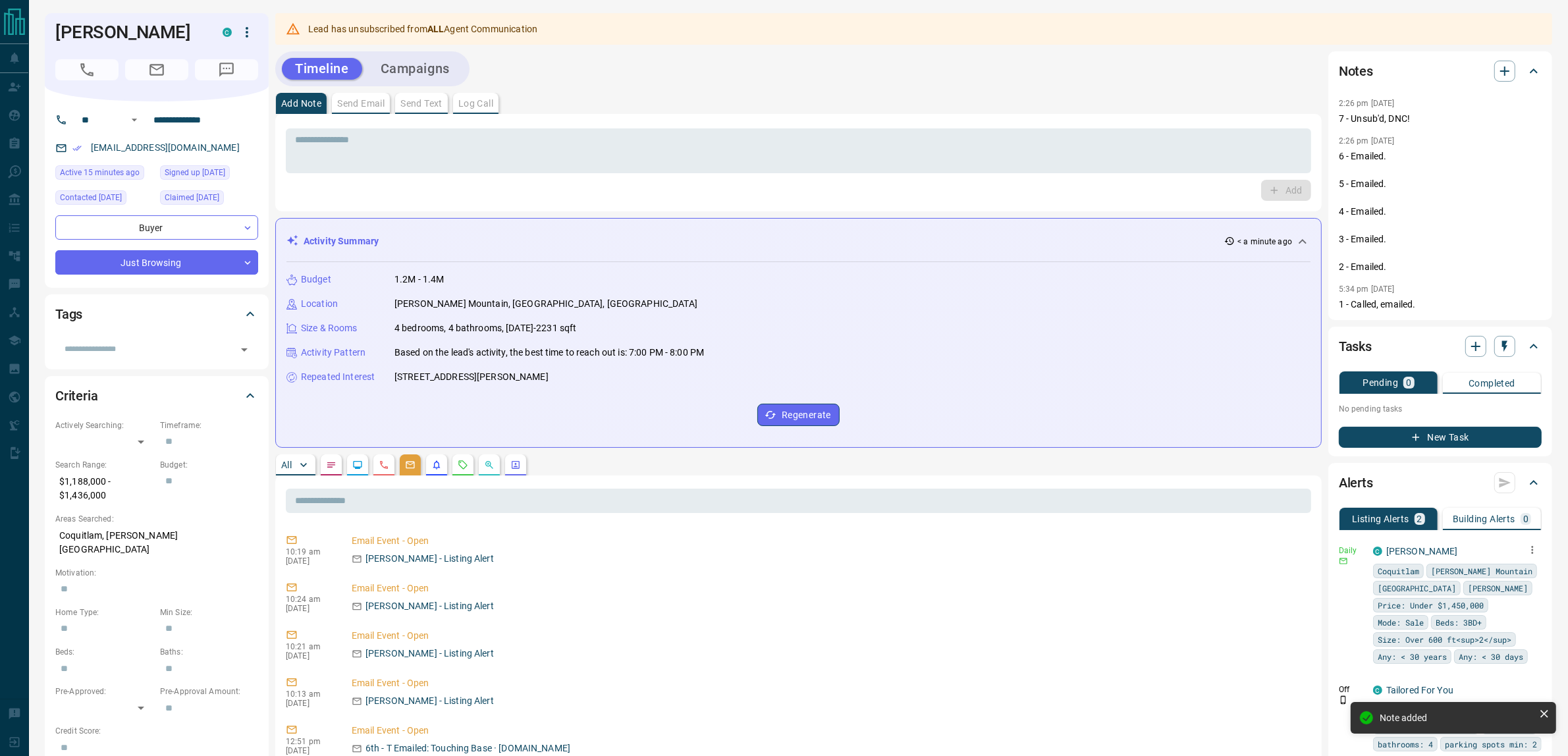
click at [1535, 555] on button "button" at bounding box center [1532, 550] width 19 height 19
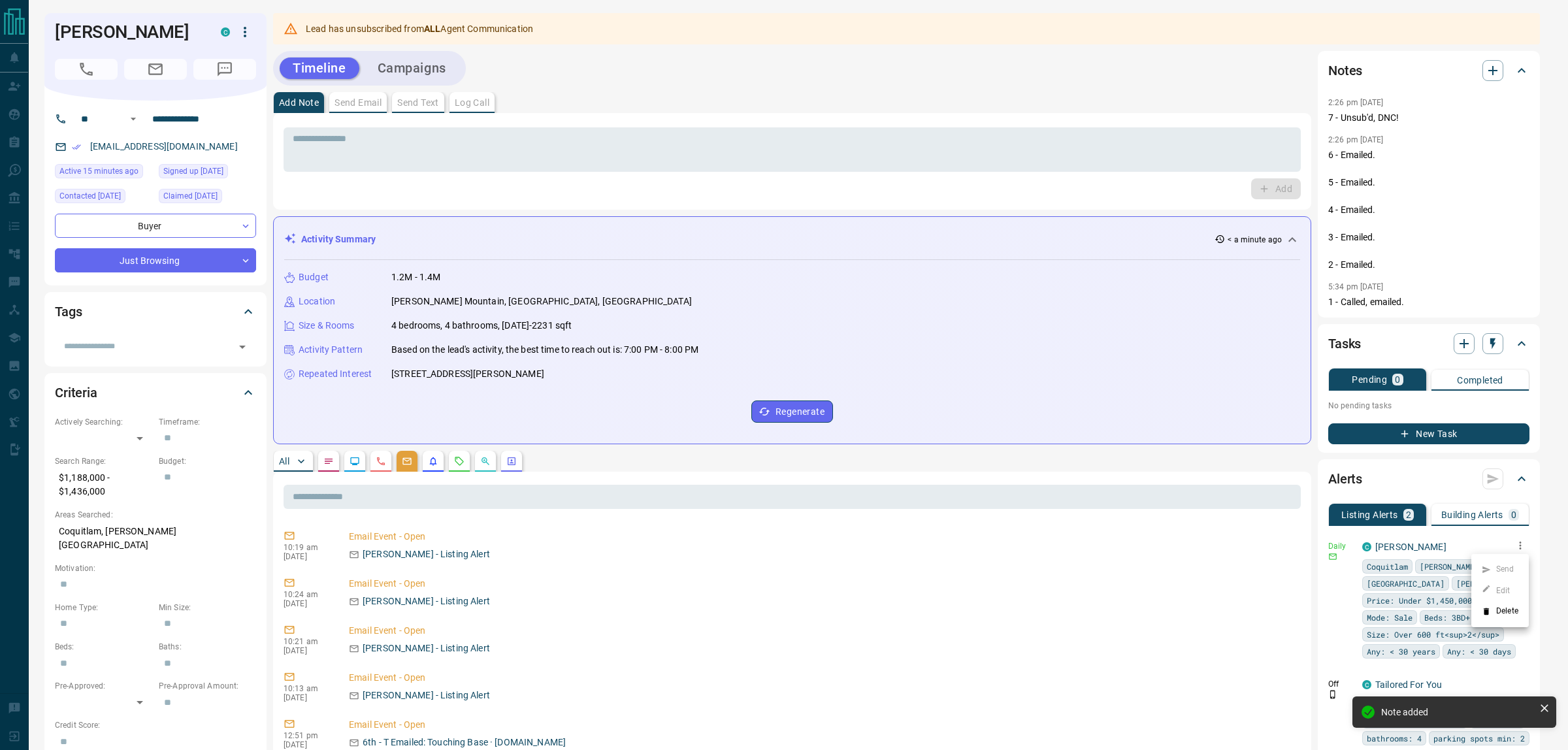
click at [1504, 592] on ul "Send Edit Delete" at bounding box center [1500, 591] width 58 height 73
click at [1501, 615] on li "Delete" at bounding box center [1500, 612] width 58 height 21
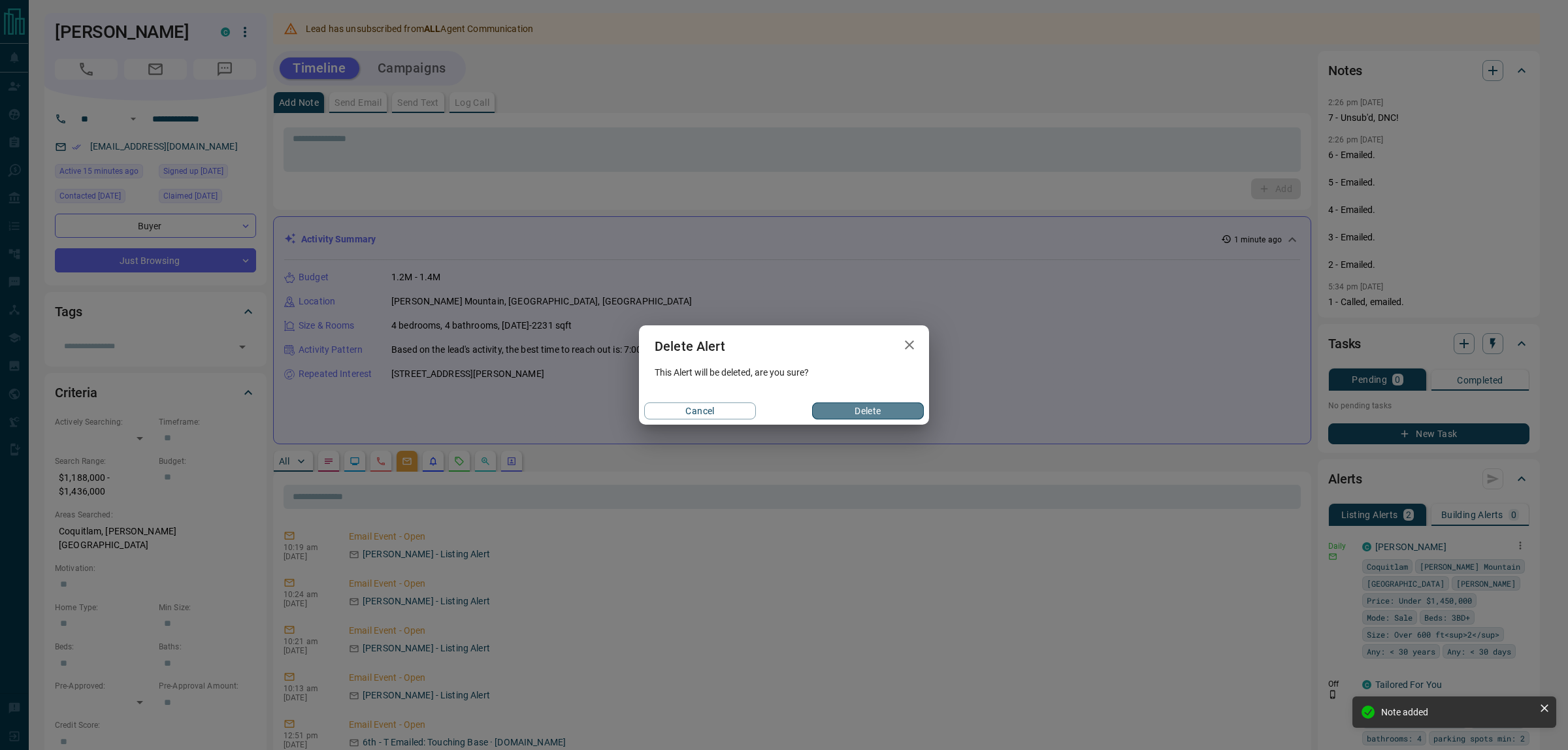
click at [886, 407] on button "Delete" at bounding box center [867, 411] width 112 height 17
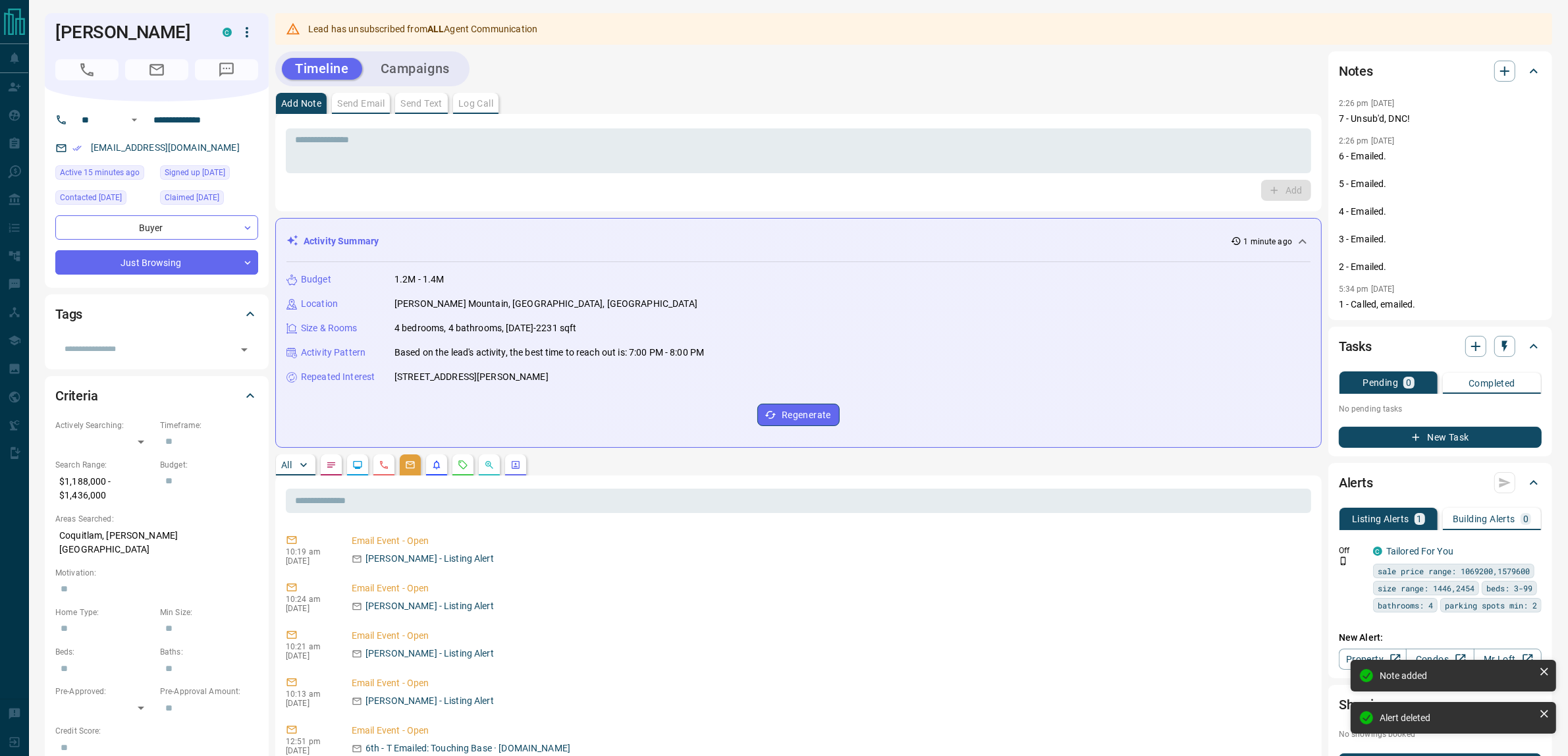
click at [1076, 77] on div "Timeline Campaigns" at bounding box center [798, 69] width 1047 height 35
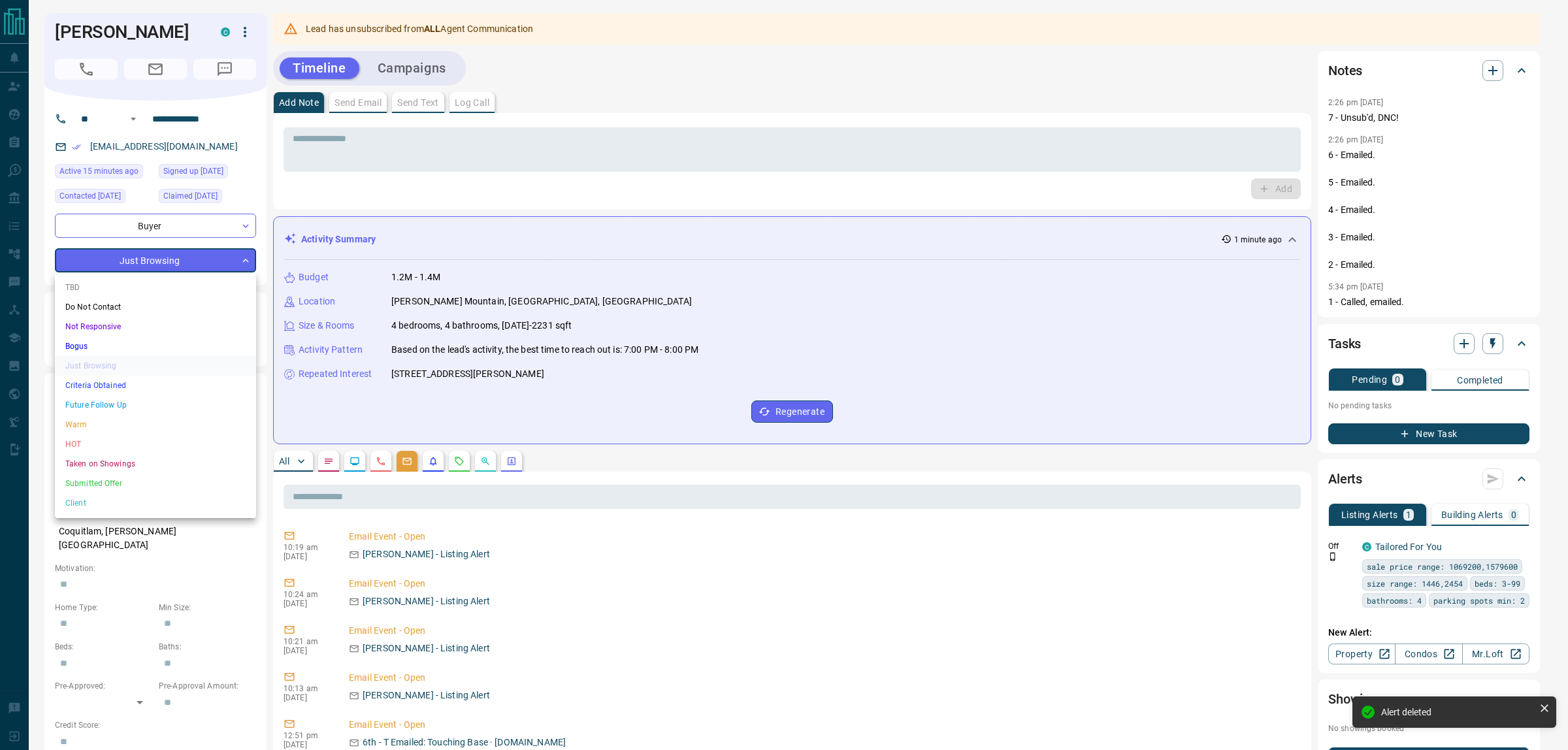
click at [98, 308] on li "Do Not Contact" at bounding box center [155, 307] width 201 height 19
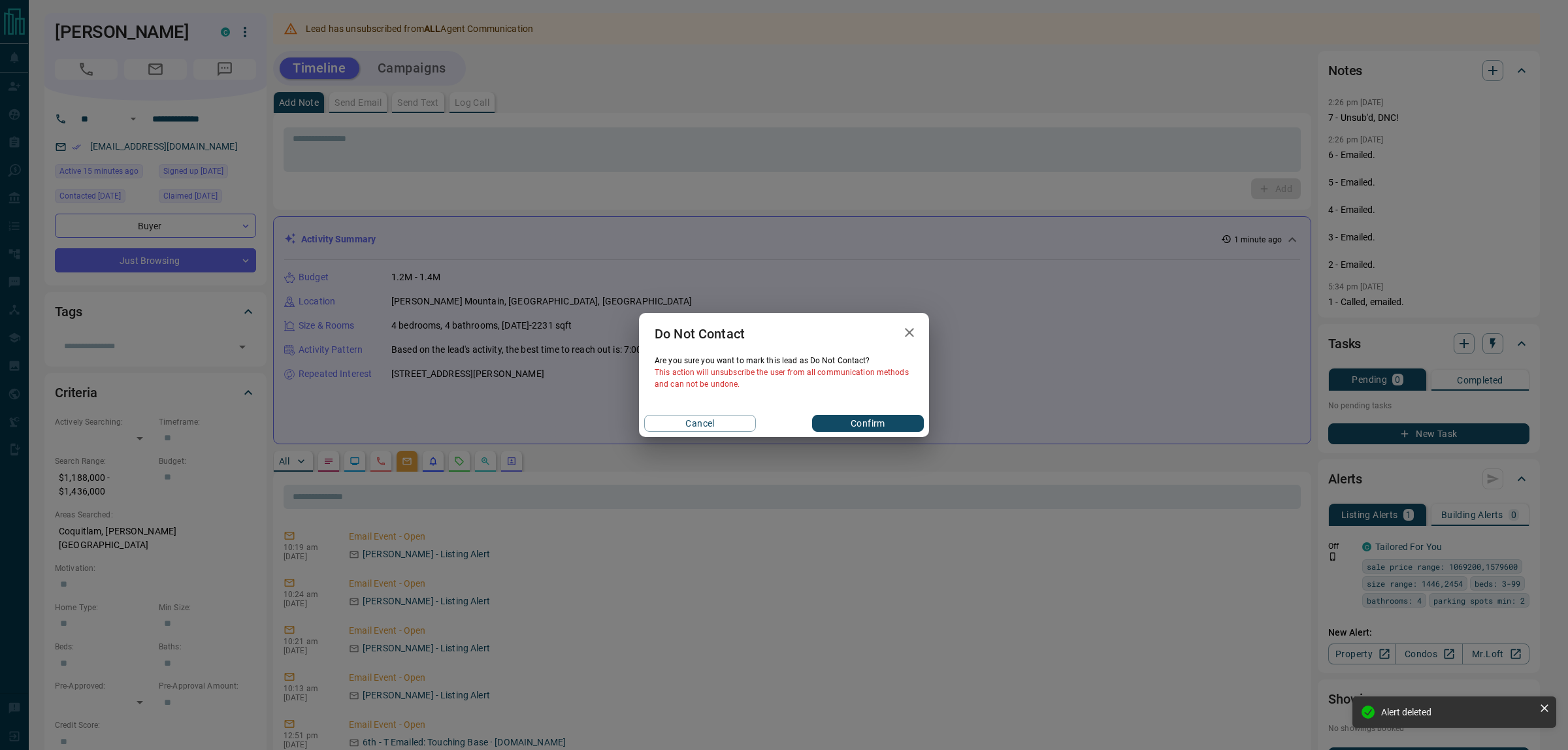
click at [880, 417] on button "Confirm" at bounding box center [867, 423] width 112 height 17
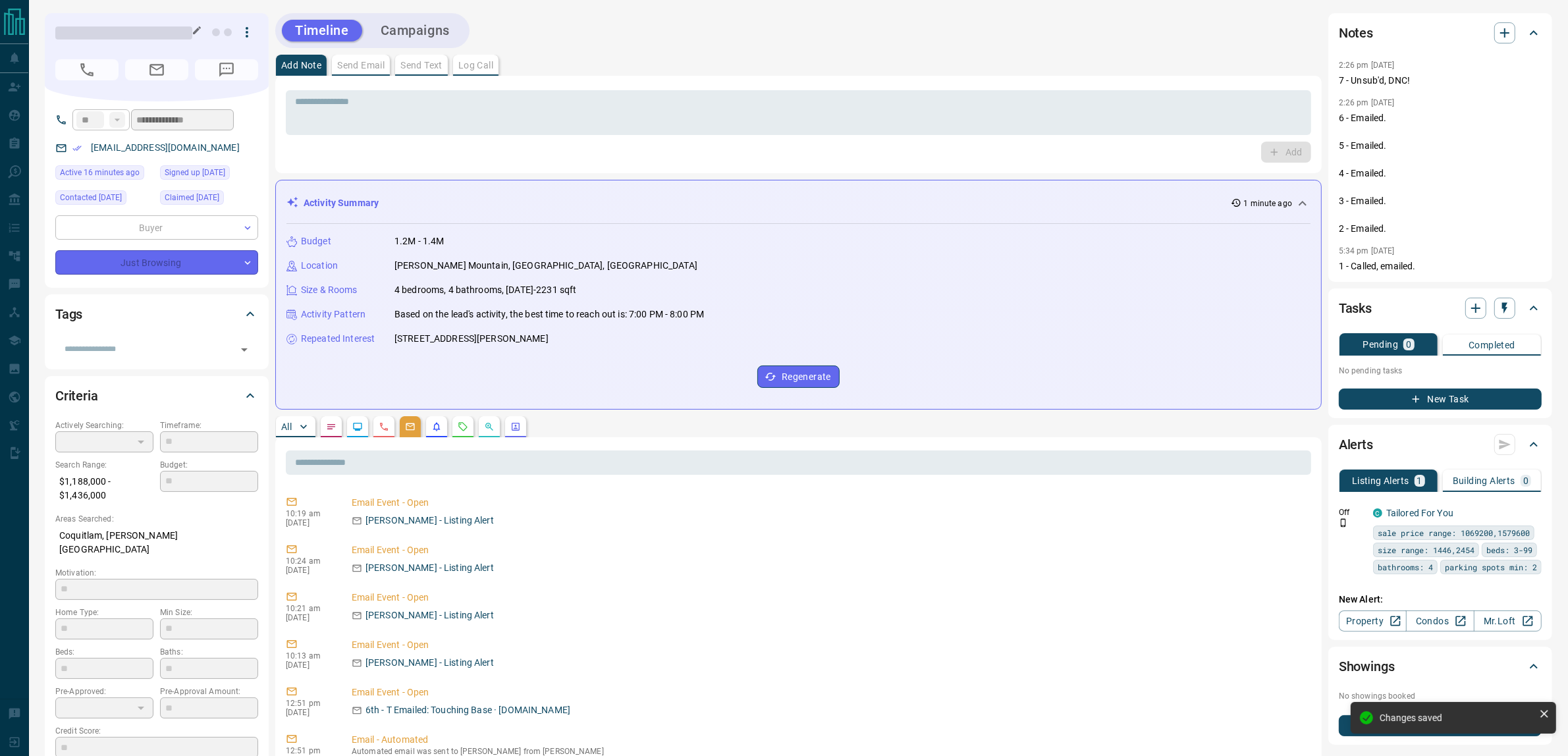
type input "*"
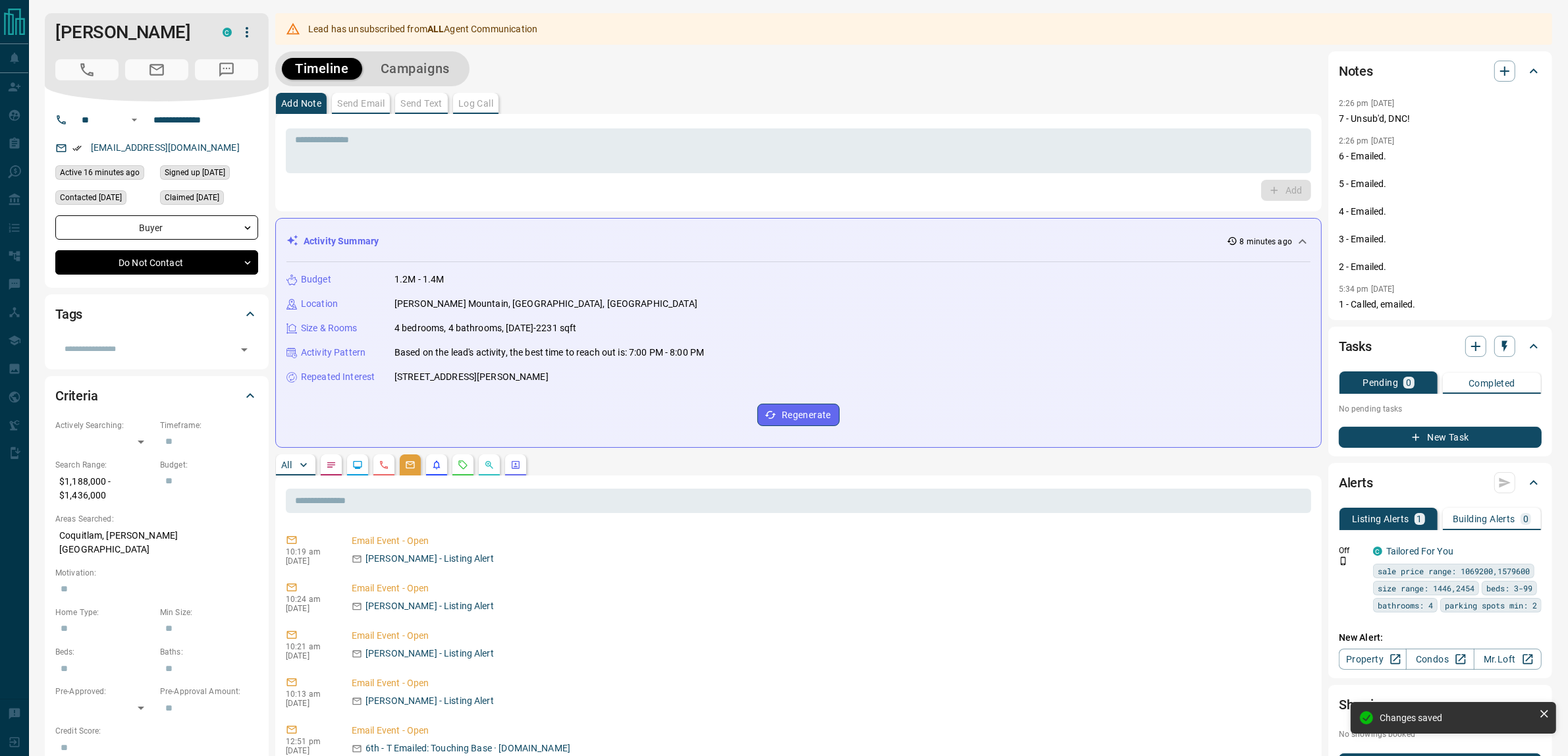
click at [692, 81] on div "Timeline Campaigns" at bounding box center [798, 69] width 1047 height 35
drag, startPoint x: 636, startPoint y: 101, endPoint x: 291, endPoint y: 30, distance: 352.2
click at [291, 30] on icon at bounding box center [292, 28] width 14 height 14
drag, startPoint x: 301, startPoint y: 28, endPoint x: 317, endPoint y: 31, distance: 16.3
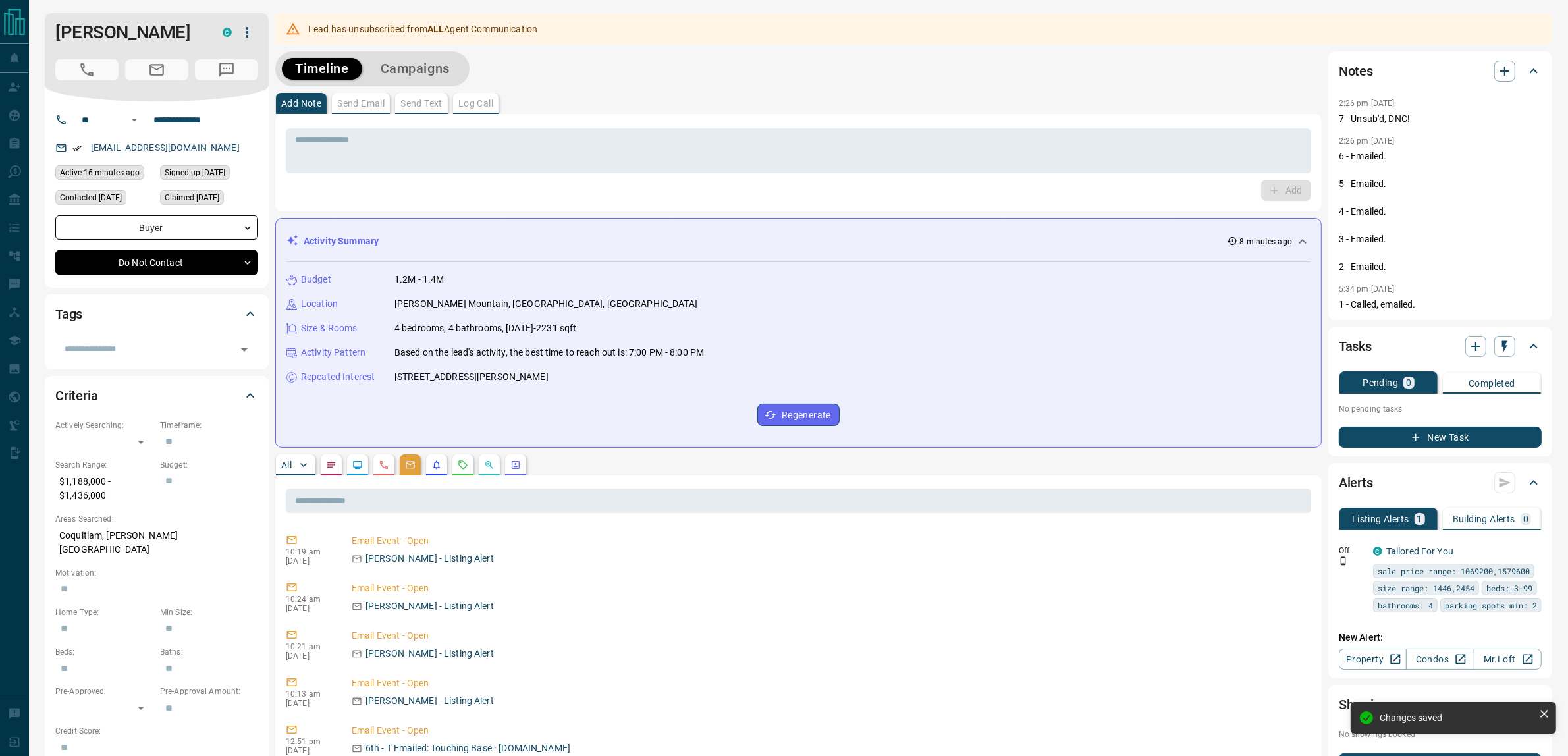
click at [301, 28] on div "Lead has unsubscribed from ALL Agent Communication" at bounding box center [914, 29] width 1277 height 31
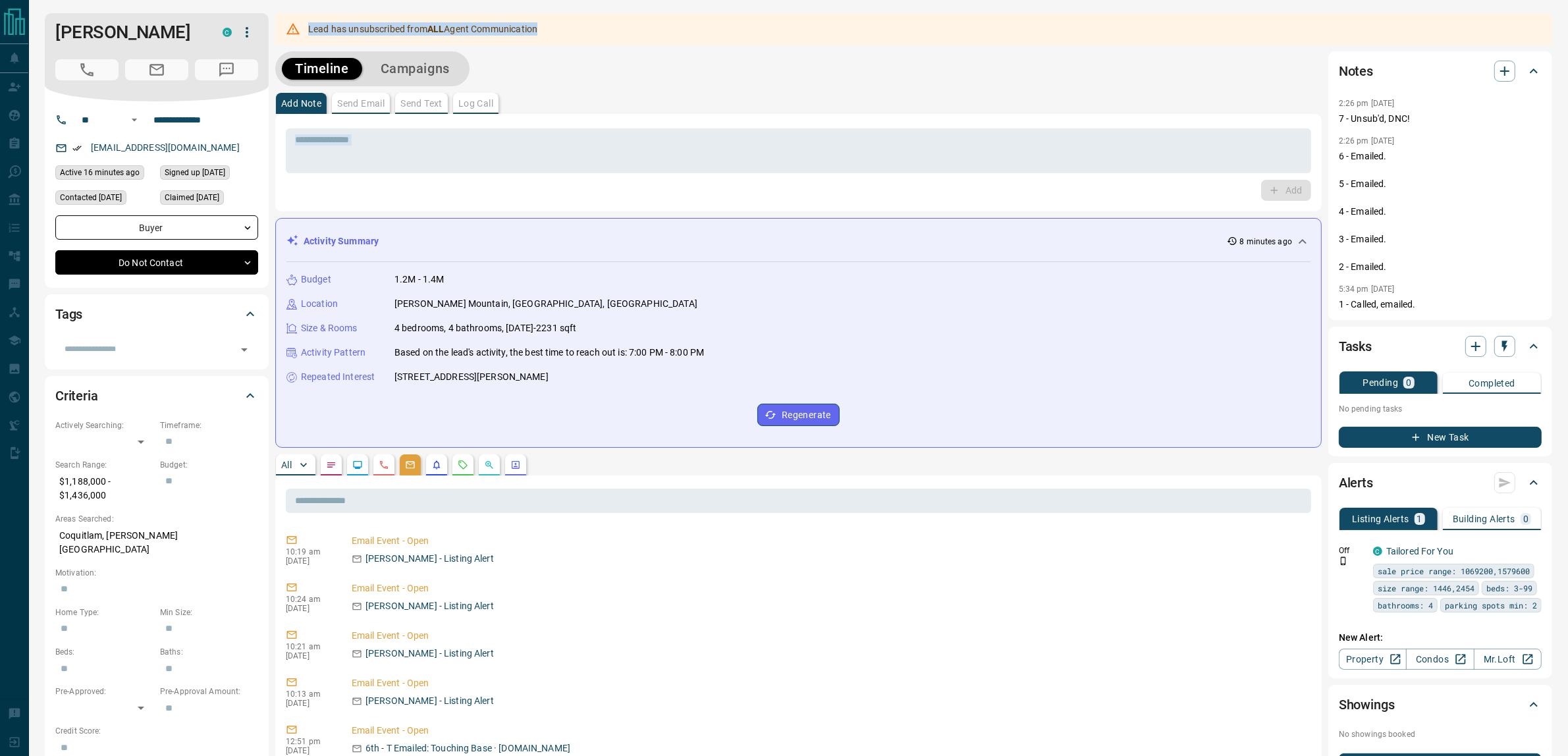
drag, startPoint x: 304, startPoint y: 28, endPoint x: 841, endPoint y: 176, distance: 557.0
